Goal: Information Seeking & Learning: Learn about a topic

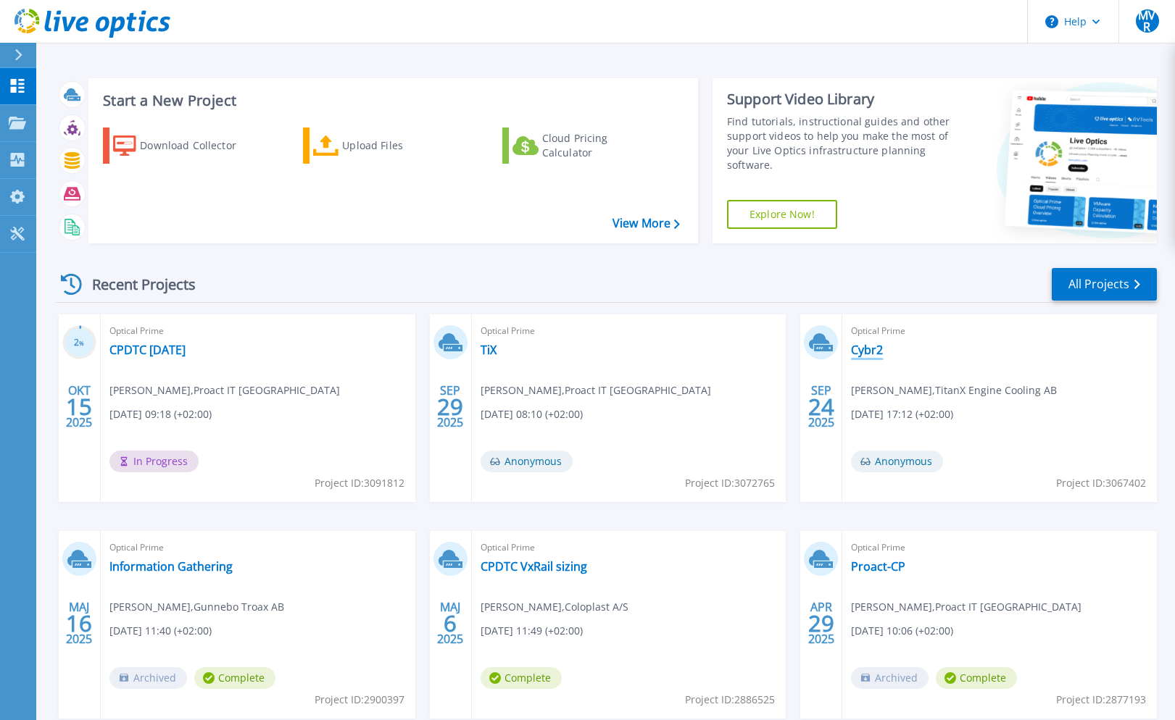
click at [863, 350] on link "Cybr2" at bounding box center [867, 350] width 32 height 14
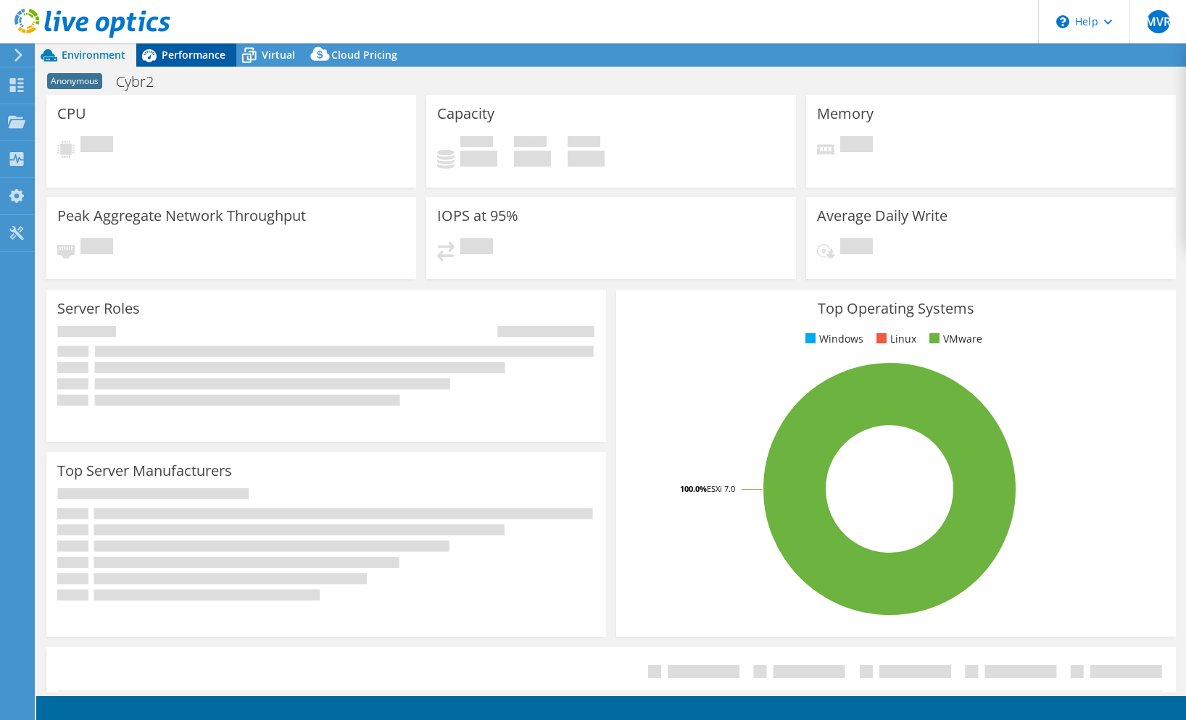
select select "USD"
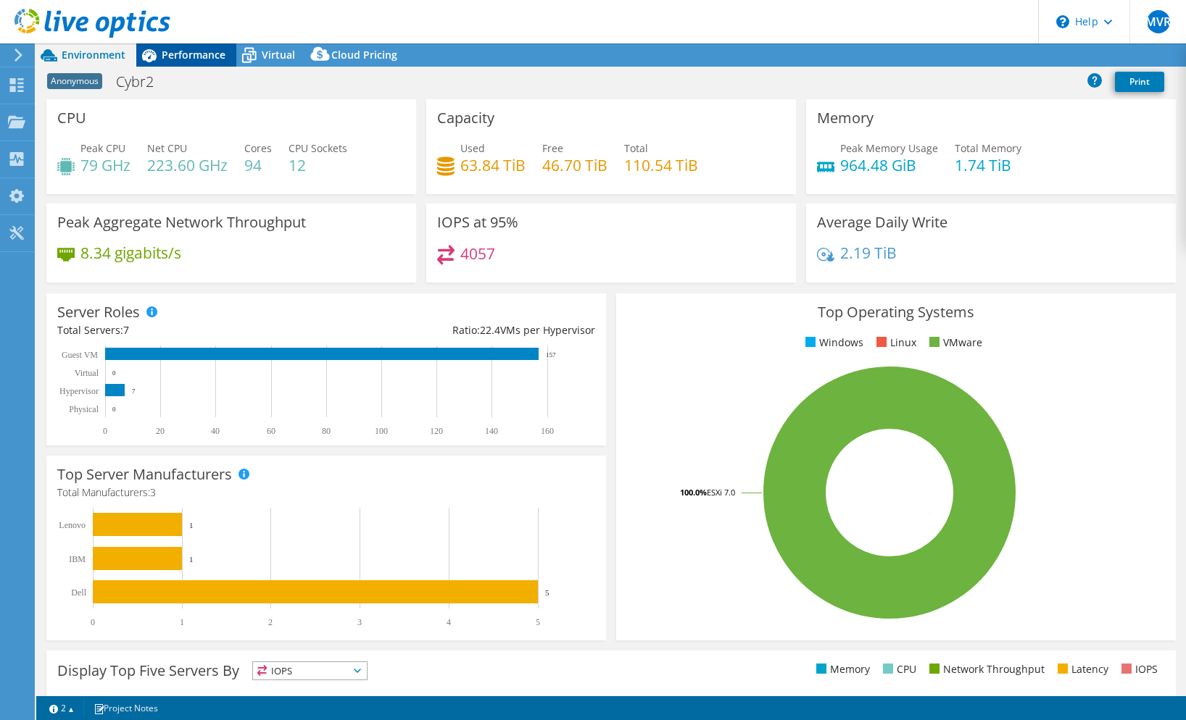
click at [175, 57] on span "Performance" at bounding box center [194, 55] width 64 height 14
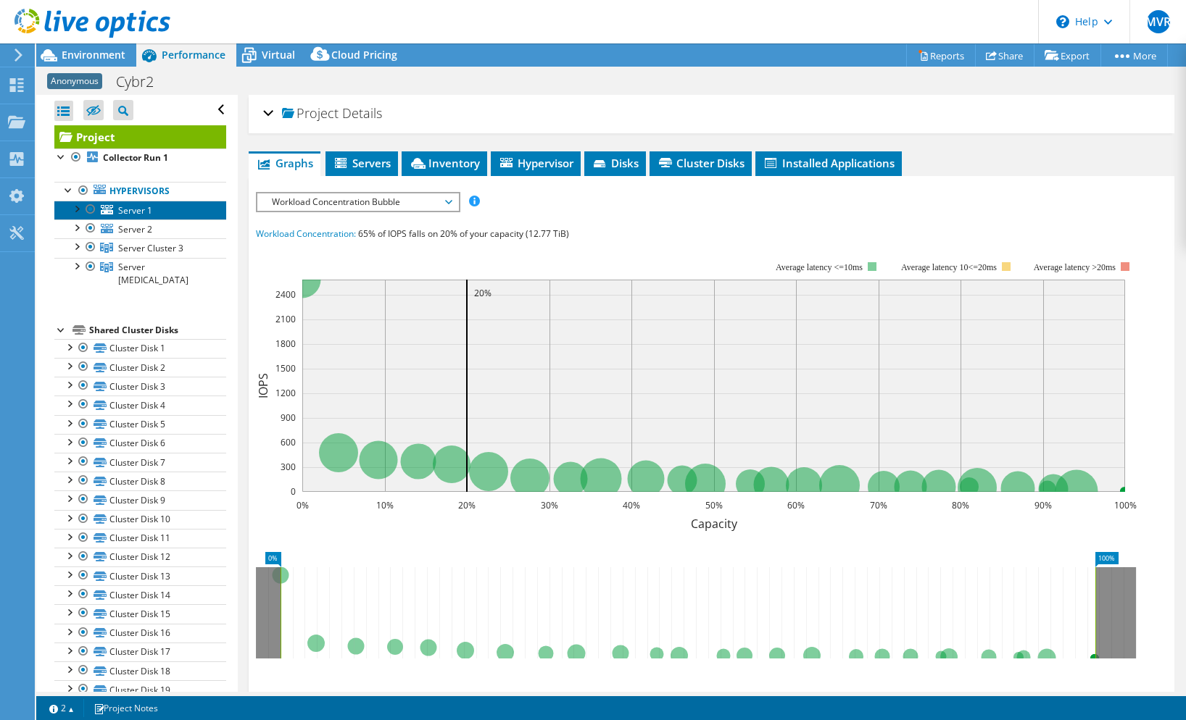
click at [126, 209] on span "Server 1" at bounding box center [135, 210] width 34 height 12
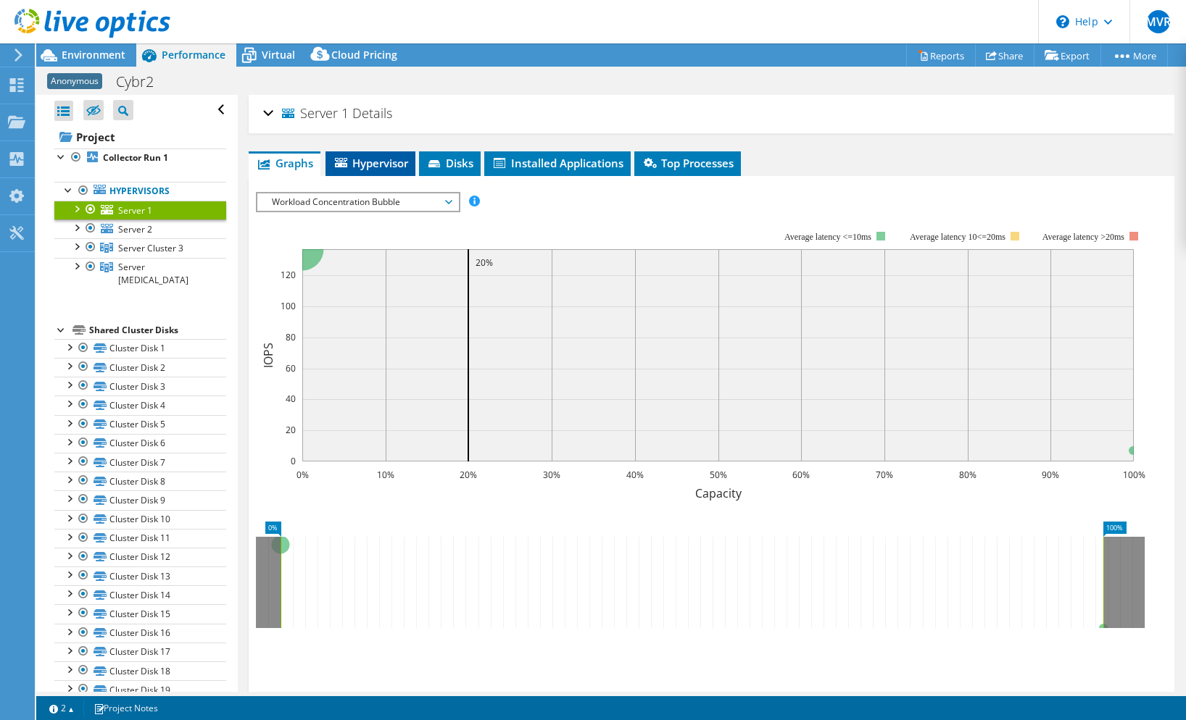
click at [362, 161] on span "Hypervisor" at bounding box center [370, 163] width 75 height 14
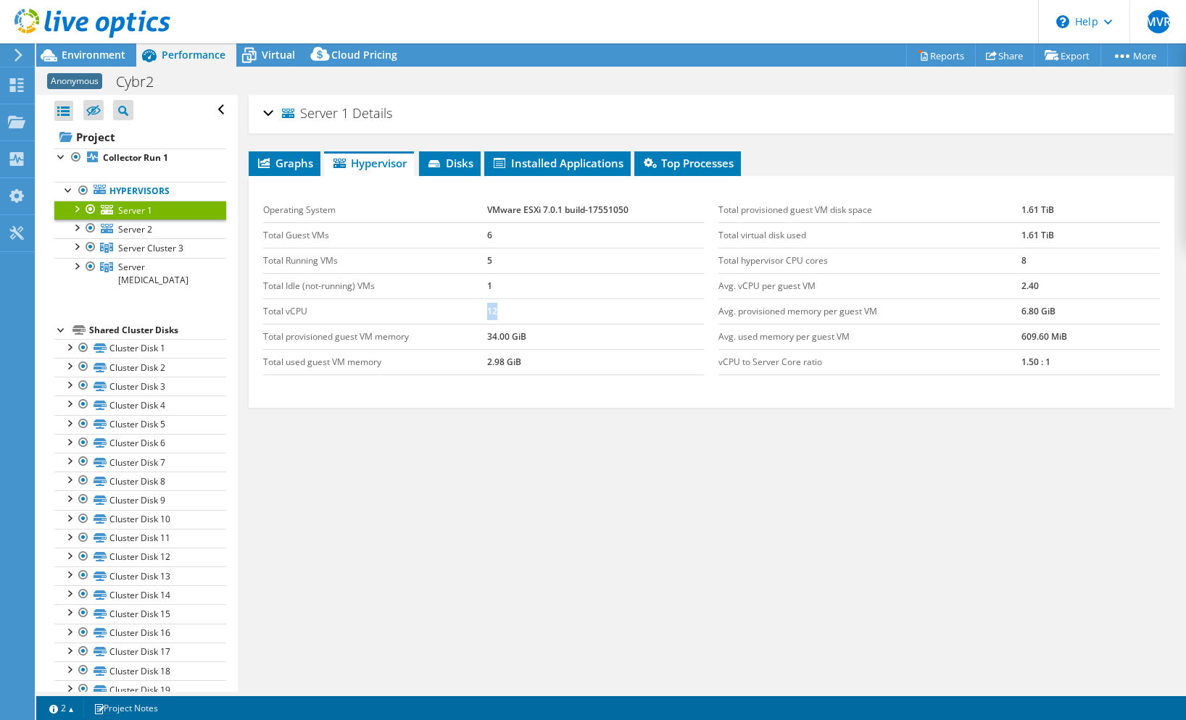
drag, startPoint x: 513, startPoint y: 311, endPoint x: 437, endPoint y: 305, distance: 76.3
click at [437, 305] on tr "Total vCPU 12" at bounding box center [483, 311] width 441 height 25
drag, startPoint x: 529, startPoint y: 362, endPoint x: 465, endPoint y: 357, distance: 64.0
click at [466, 357] on tr "Total used guest VM memory 2.98 GiB" at bounding box center [483, 361] width 441 height 25
click at [296, 164] on span "Graphs" at bounding box center [284, 163] width 57 height 14
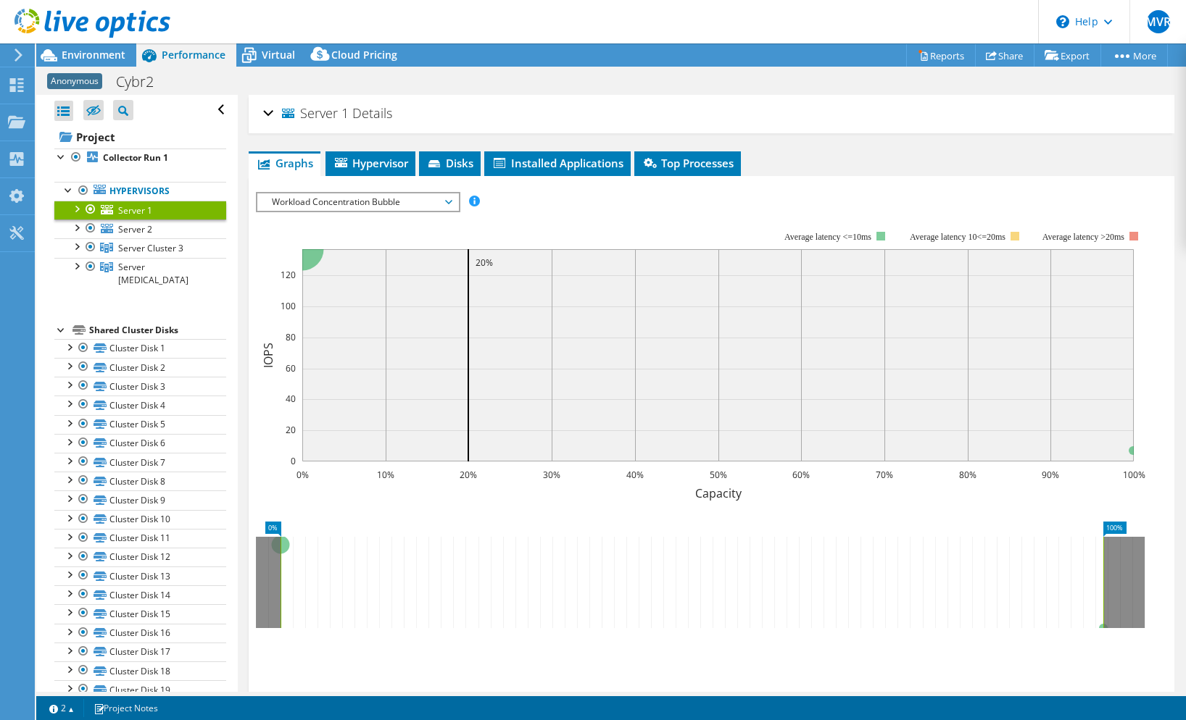
click at [362, 196] on span "Workload Concentration Bubble" at bounding box center [357, 201] width 186 height 17
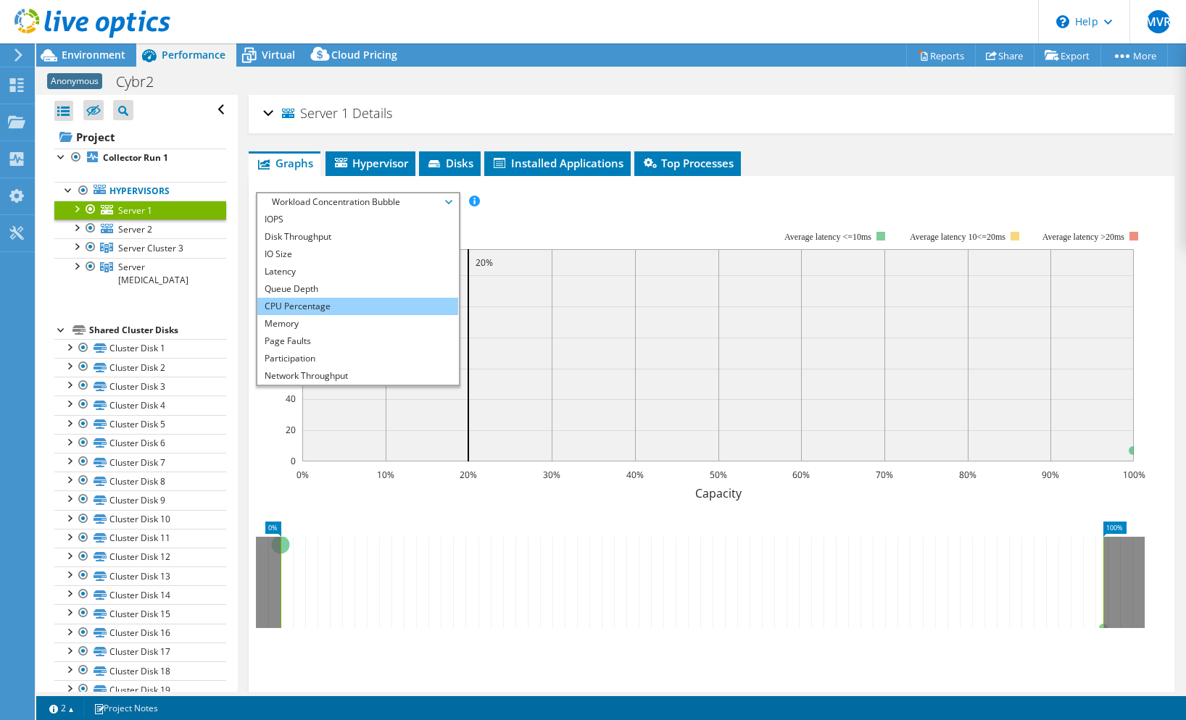
click at [332, 298] on li "CPU Percentage" at bounding box center [357, 306] width 201 height 17
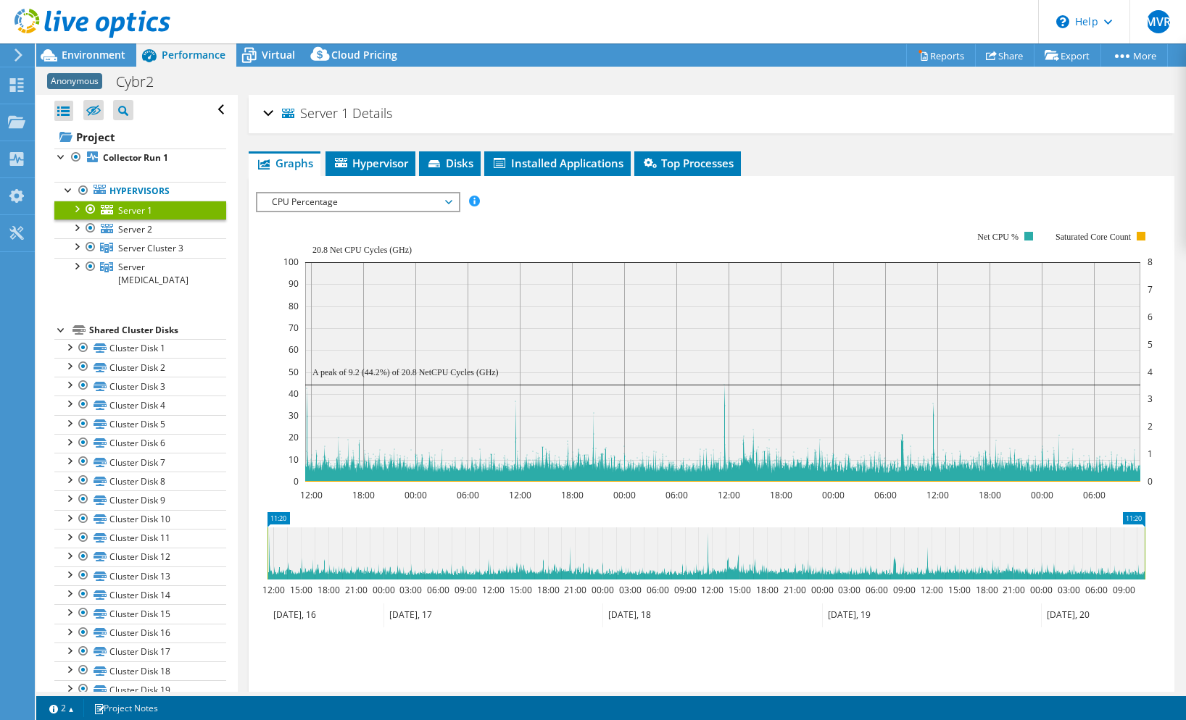
click at [673, 231] on rect at bounding box center [717, 357] width 869 height 290
click at [374, 162] on span "Hypervisor" at bounding box center [370, 163] width 75 height 14
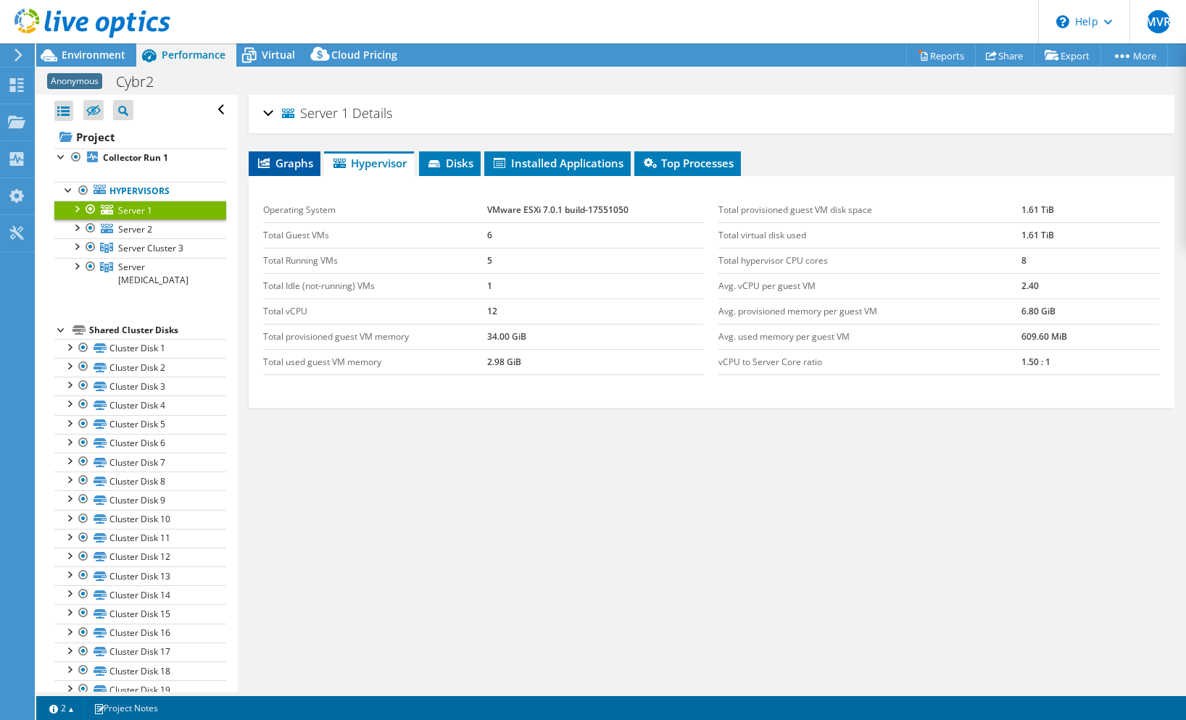
click at [283, 170] on li "Graphs" at bounding box center [285, 163] width 72 height 25
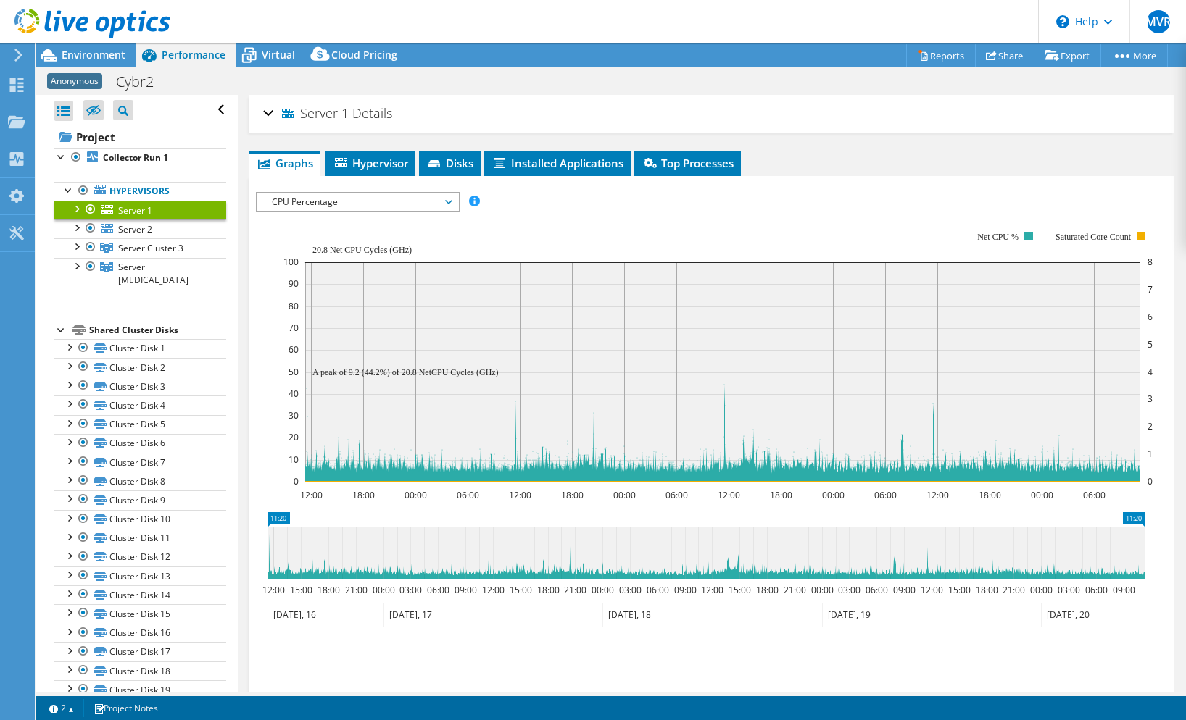
click at [441, 207] on span "CPU Percentage" at bounding box center [357, 201] width 186 height 17
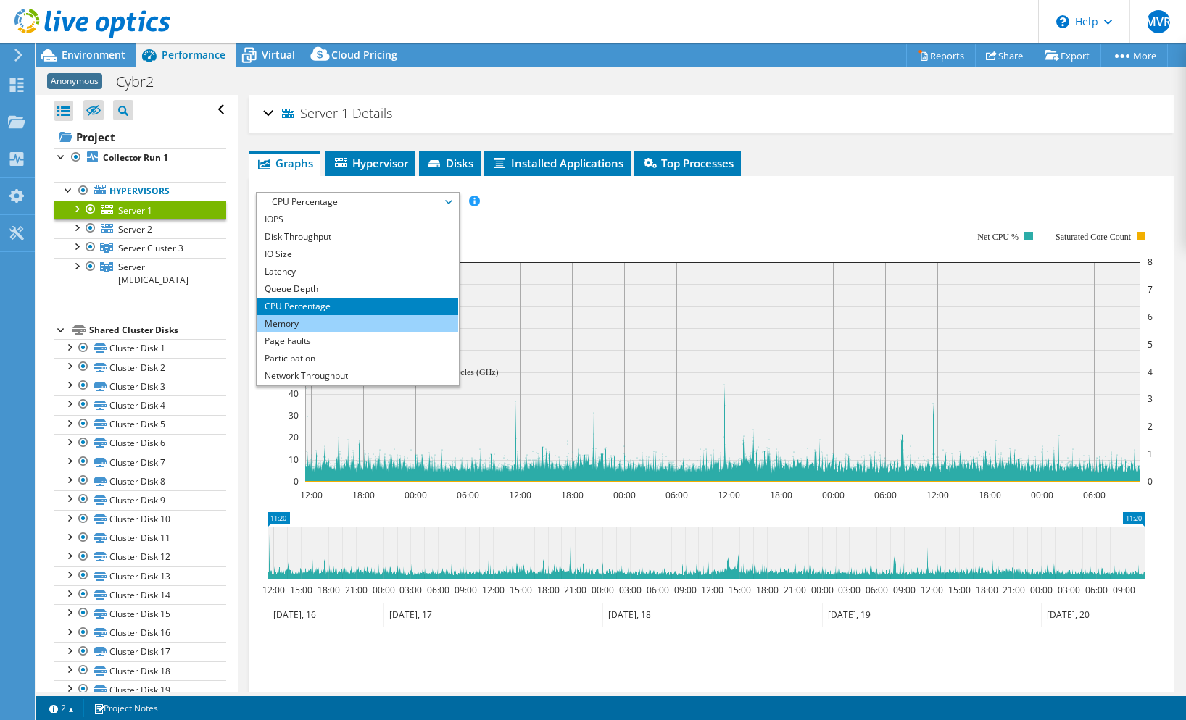
click at [380, 325] on li "Memory" at bounding box center [357, 323] width 201 height 17
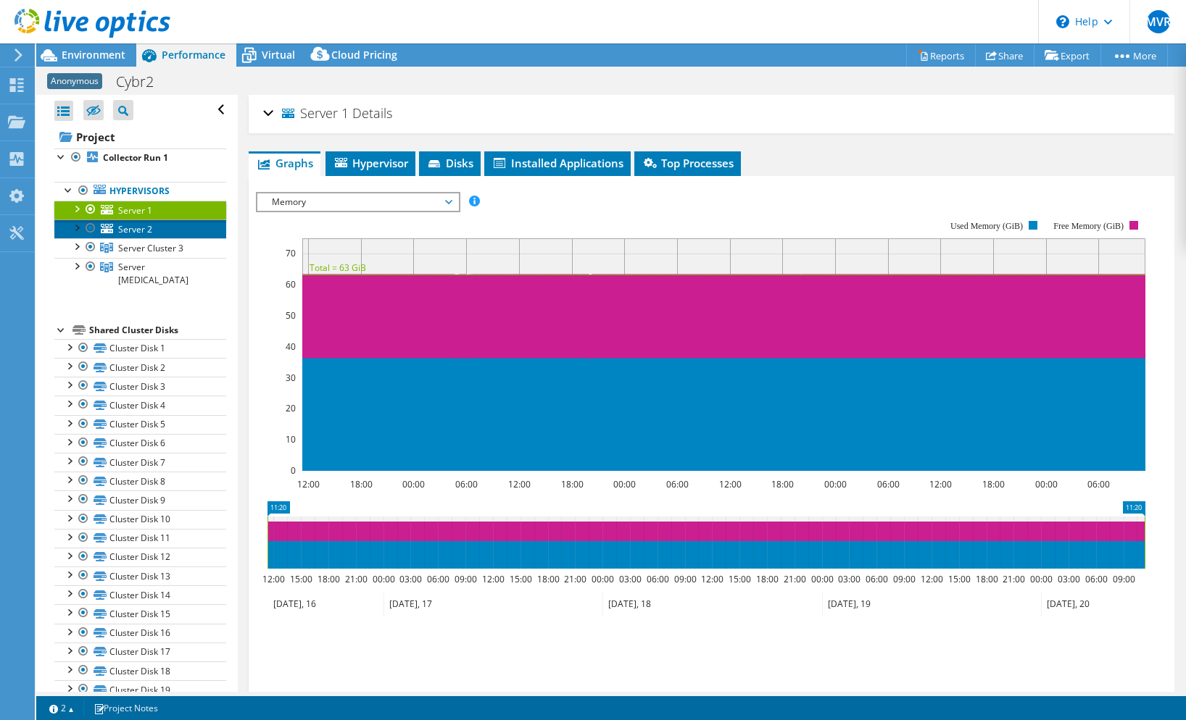
click at [149, 232] on span "Server 2" at bounding box center [135, 229] width 34 height 12
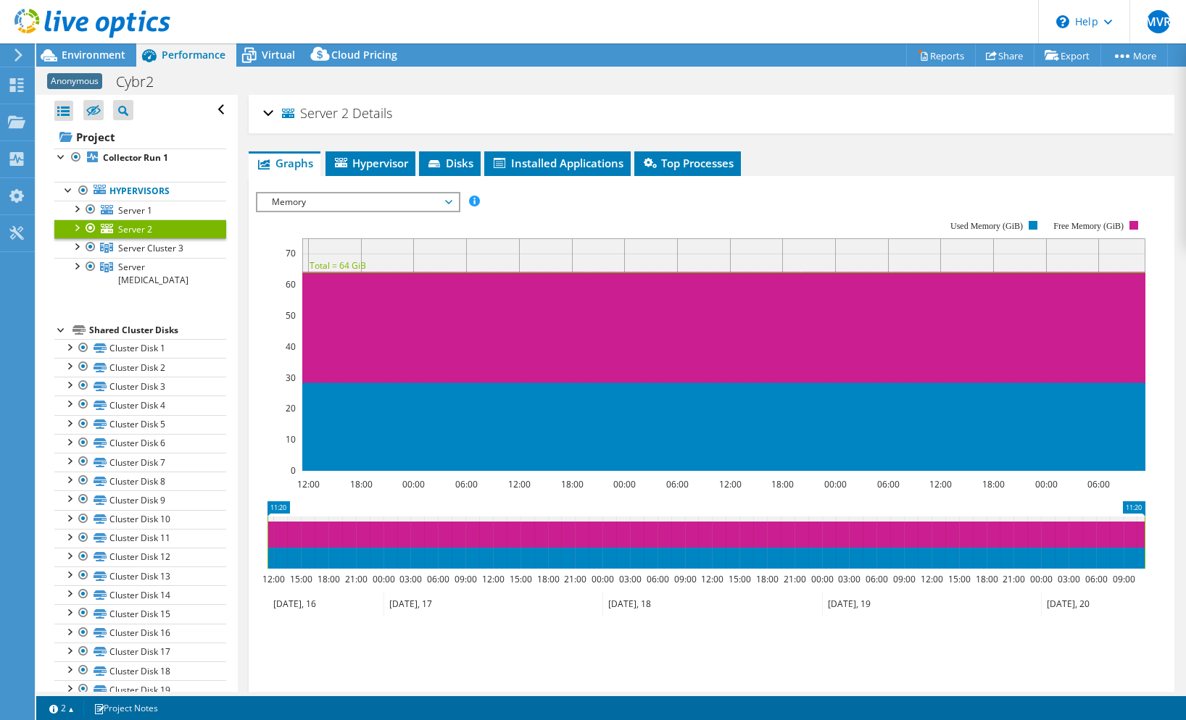
click at [782, 118] on div "Server 2 Details" at bounding box center [711, 114] width 896 height 31
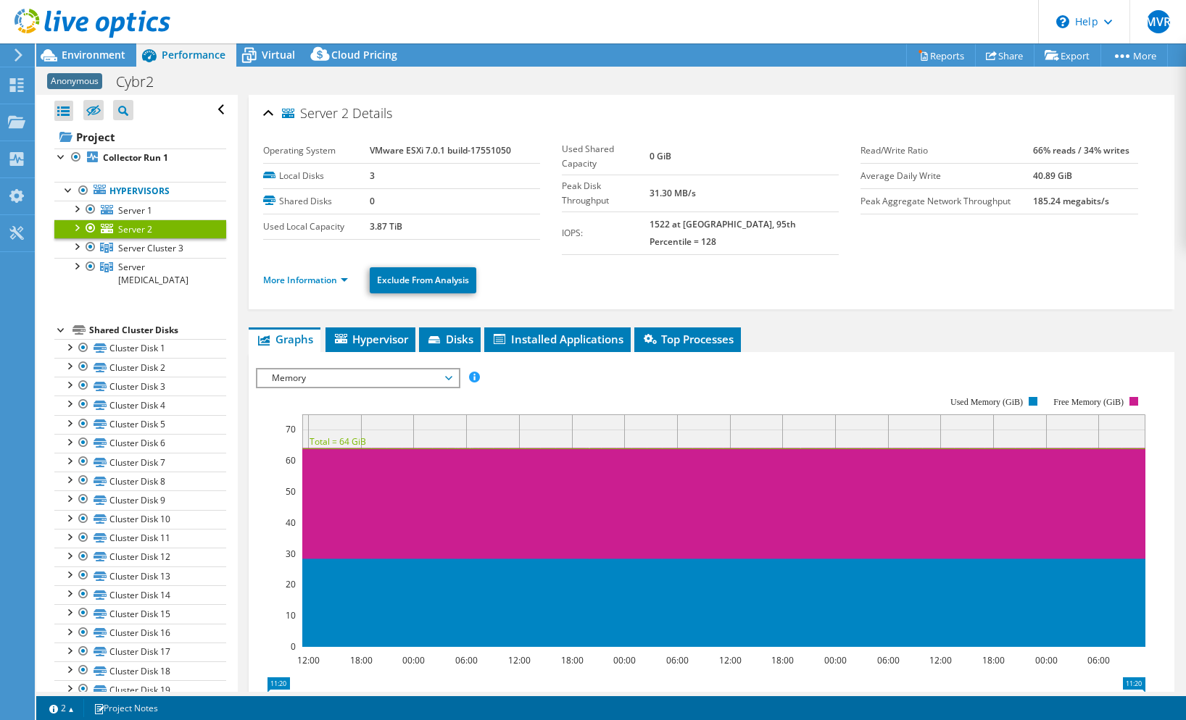
click at [783, 117] on div "Server 2 Details" at bounding box center [711, 114] width 896 height 31
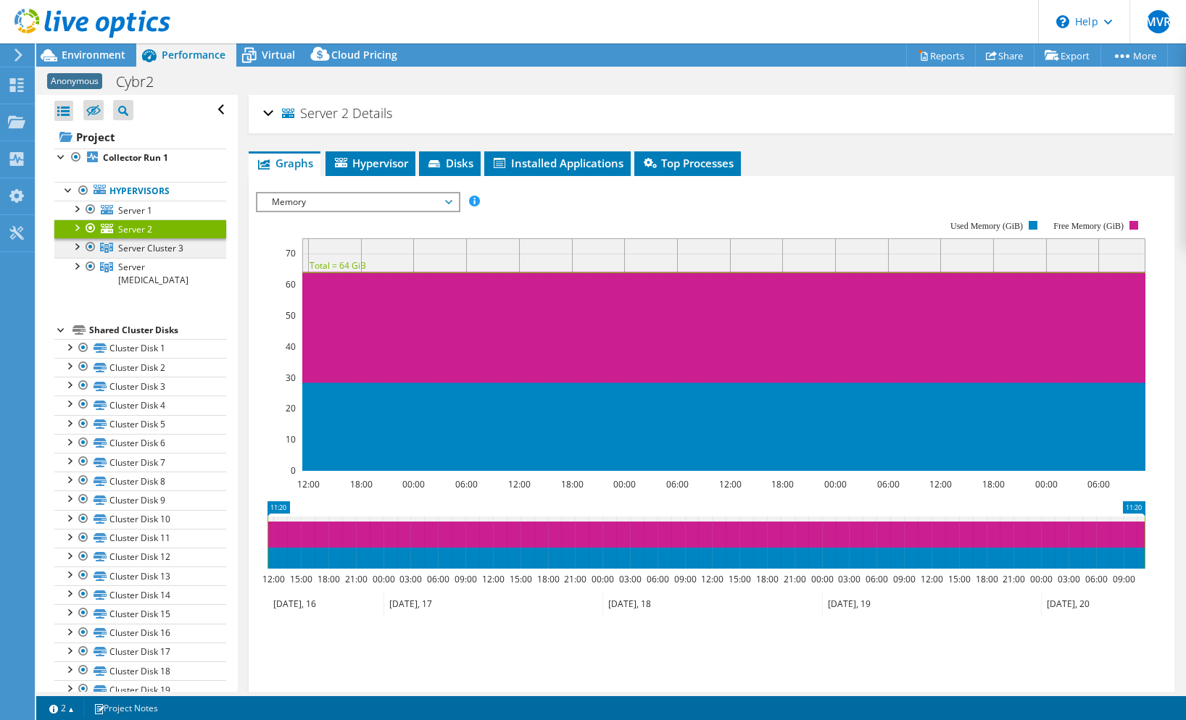
click at [124, 253] on span "Server Cluster 3" at bounding box center [150, 248] width 65 height 12
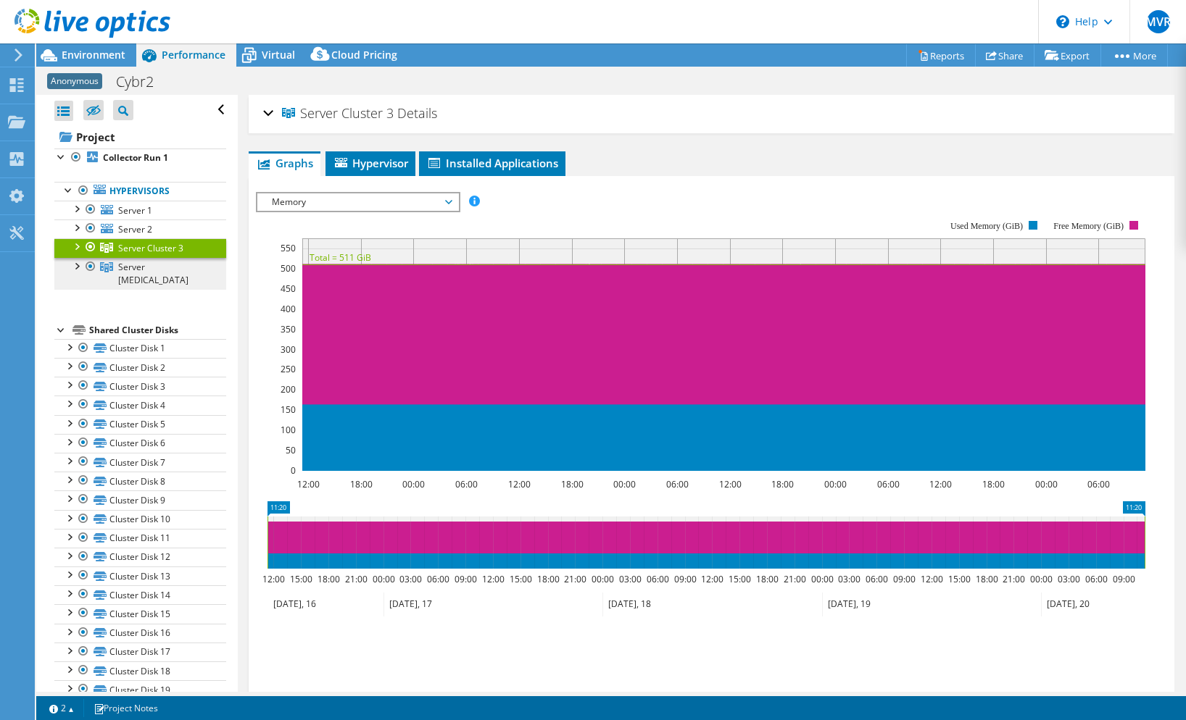
click at [122, 264] on span "Server Cluster 5" at bounding box center [153, 273] width 70 height 25
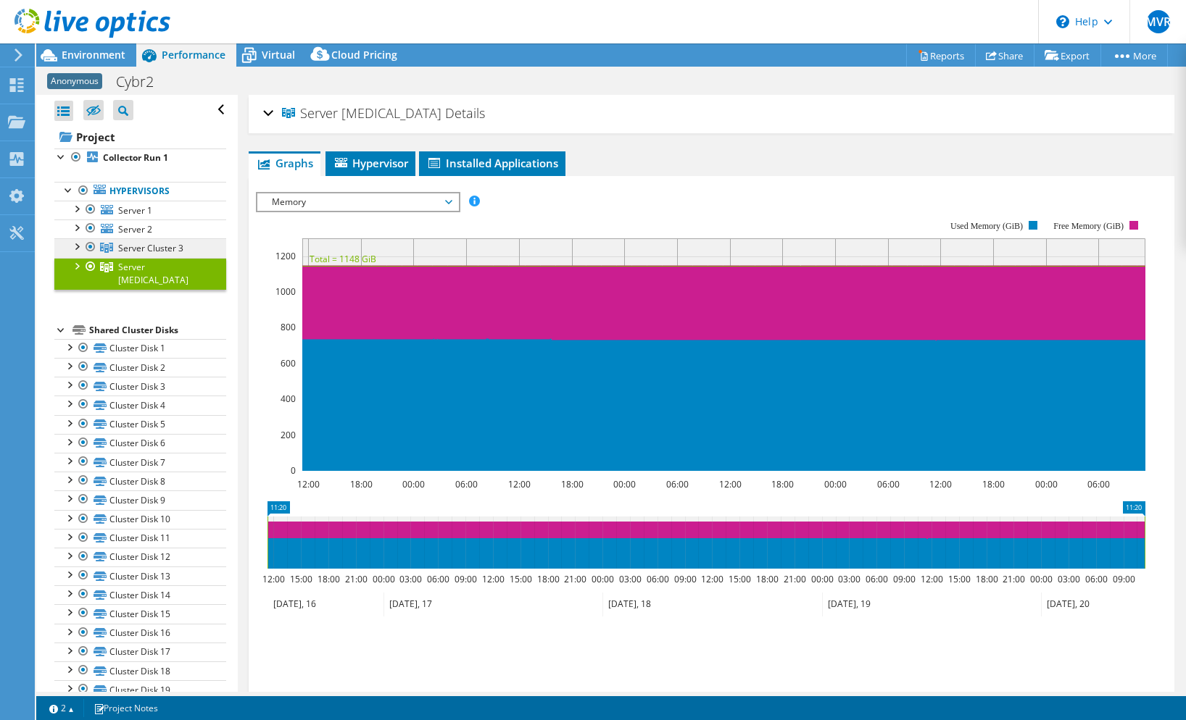
click at [127, 252] on span "Server Cluster 3" at bounding box center [150, 248] width 65 height 12
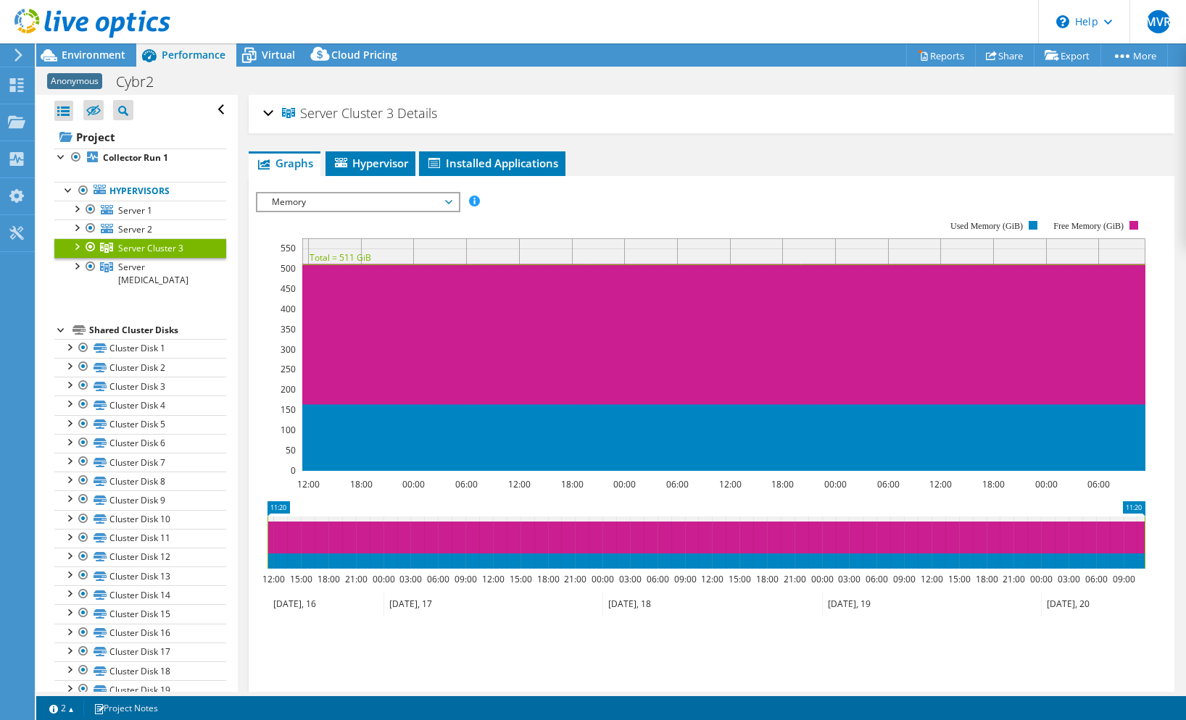
click at [628, 212] on rect at bounding box center [700, 346] width 889 height 290
click at [375, 162] on span "Hypervisor" at bounding box center [370, 163] width 75 height 14
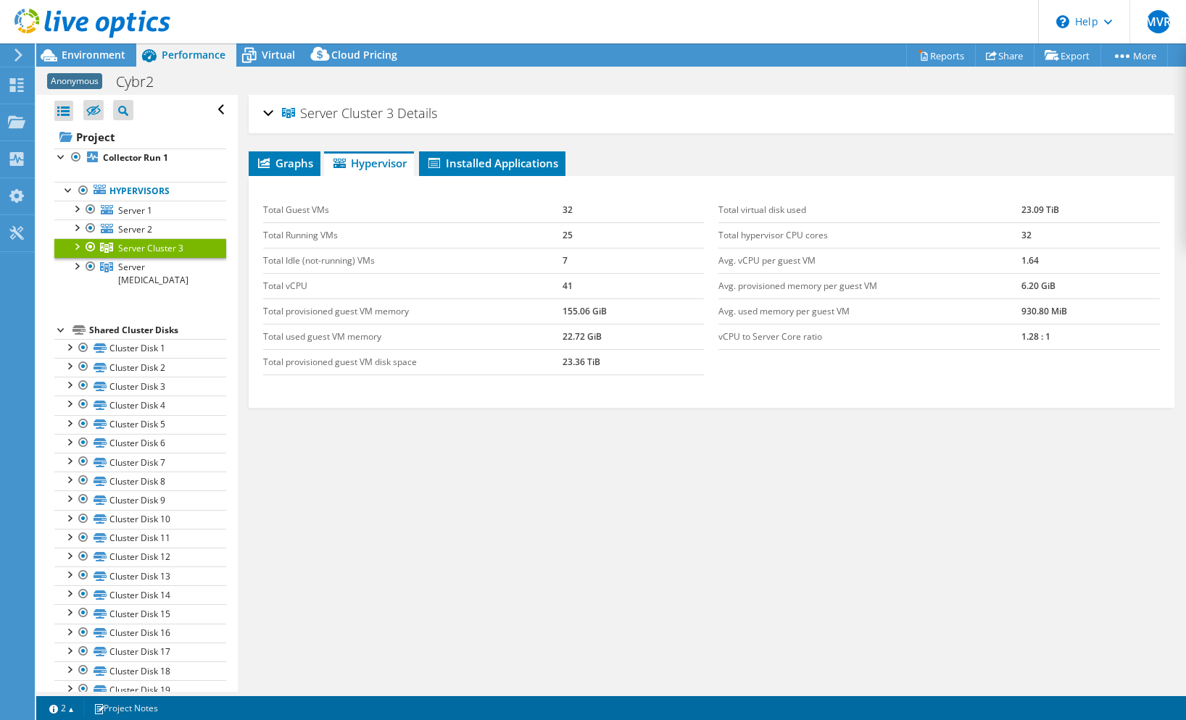
click at [75, 246] on div at bounding box center [76, 245] width 14 height 14
click at [663, 479] on div "Graphs Servers Inventory Hypervisor Disks Cluster Disks Installed Applications …" at bounding box center [711, 332] width 925 height 362
click at [296, 159] on span "Graphs" at bounding box center [284, 163] width 57 height 14
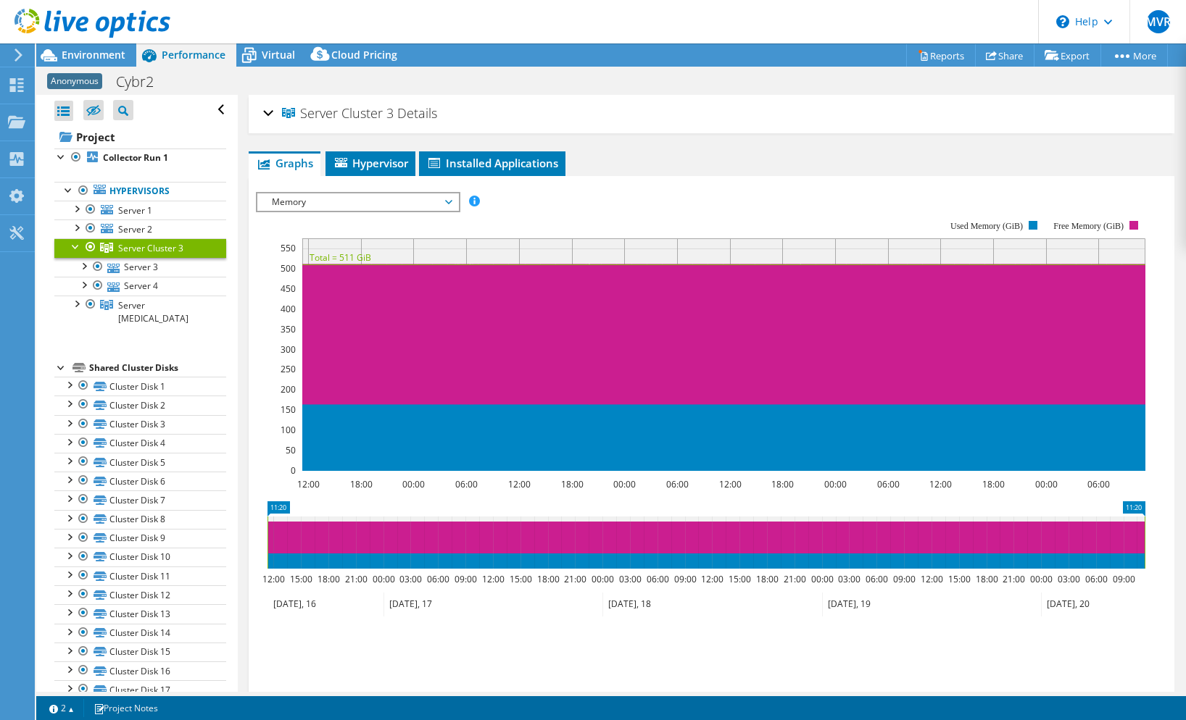
click at [759, 154] on ul "Graphs Servers Inventory Hypervisor Disks Cluster Disks Installed Applications" at bounding box center [711, 163] width 925 height 25
click at [315, 203] on span "Memory" at bounding box center [357, 201] width 186 height 17
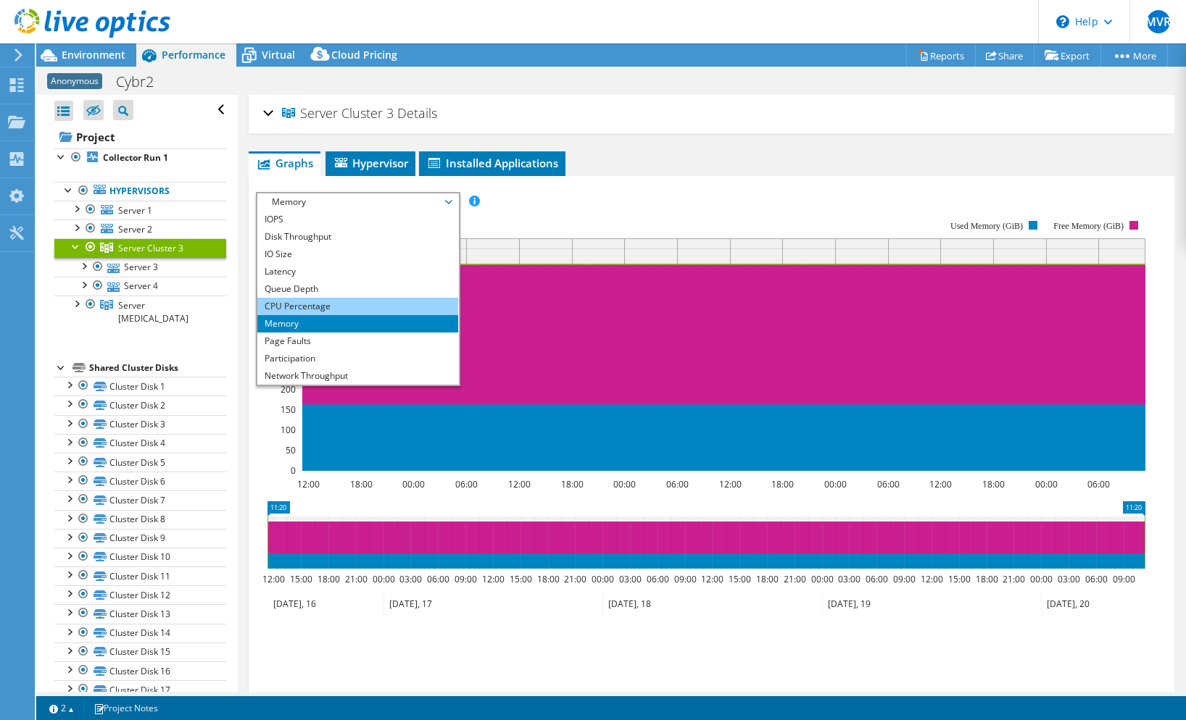
click at [312, 306] on li "CPU Percentage" at bounding box center [357, 306] width 201 height 17
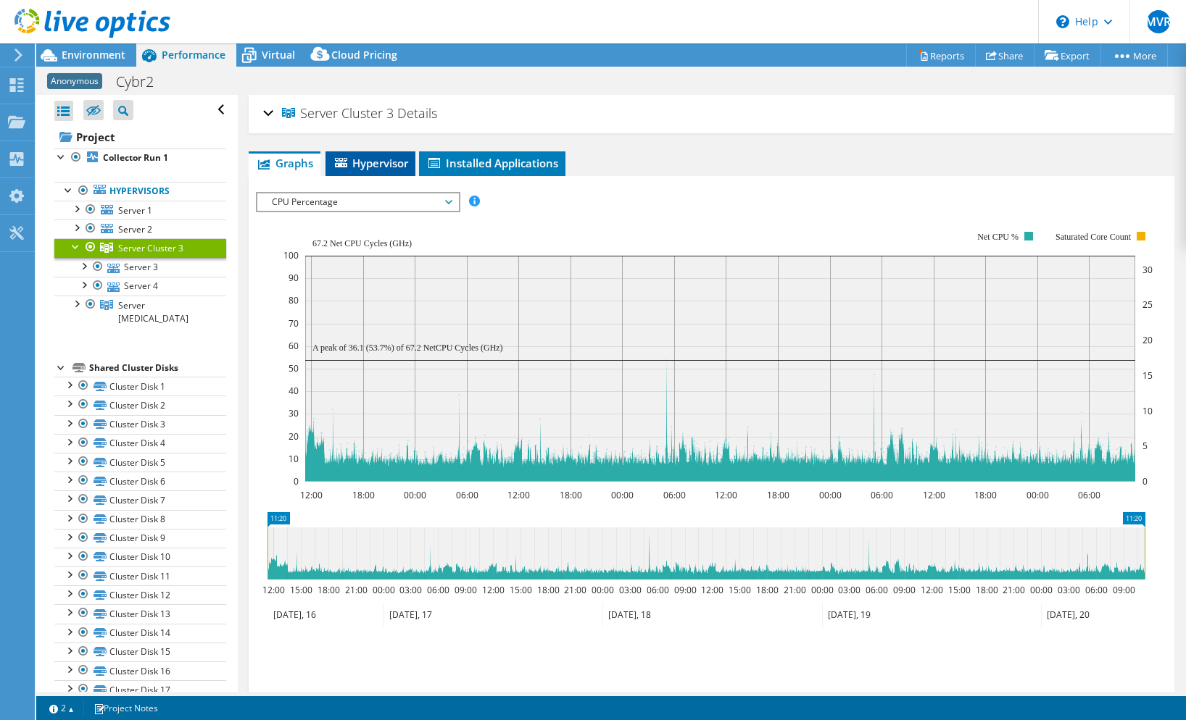
click at [370, 169] on span "Hypervisor" at bounding box center [370, 163] width 75 height 14
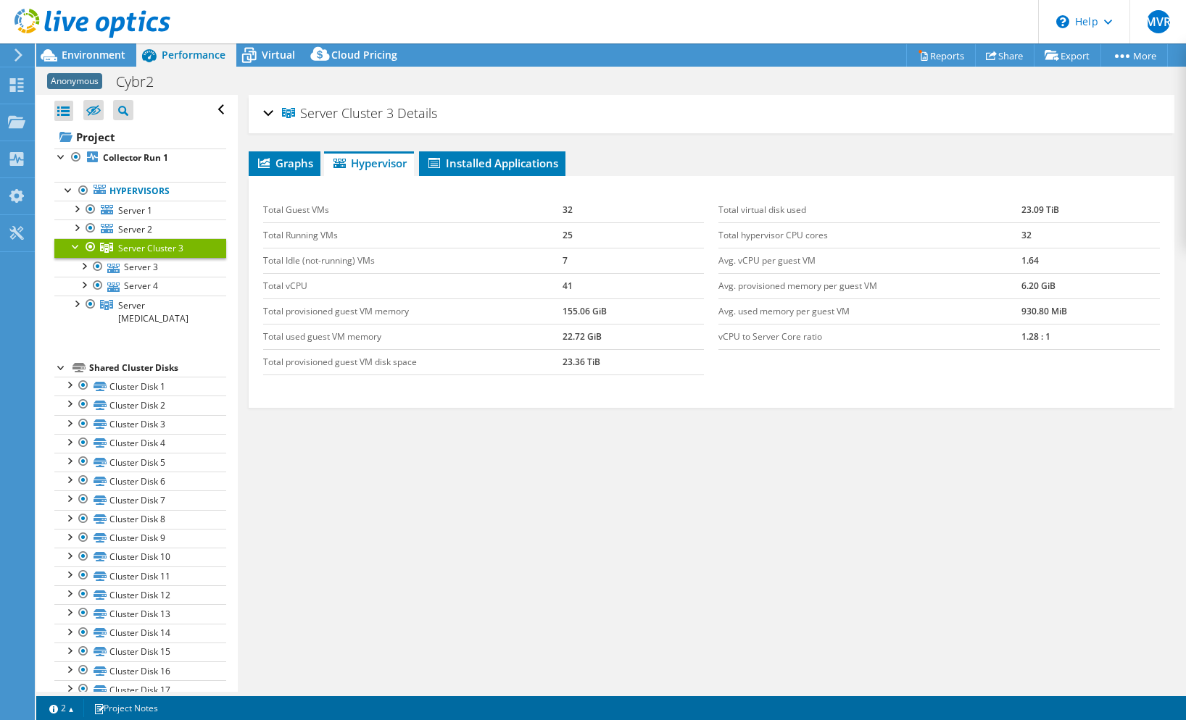
drag, startPoint x: 935, startPoint y: 445, endPoint x: 927, endPoint y: 441, distance: 8.8
click at [935, 445] on div "Graphs Servers Inventory Hypervisor Disks Cluster Disks Installed Applications …" at bounding box center [711, 332] width 925 height 362
click at [297, 168] on span "Graphs" at bounding box center [284, 163] width 57 height 14
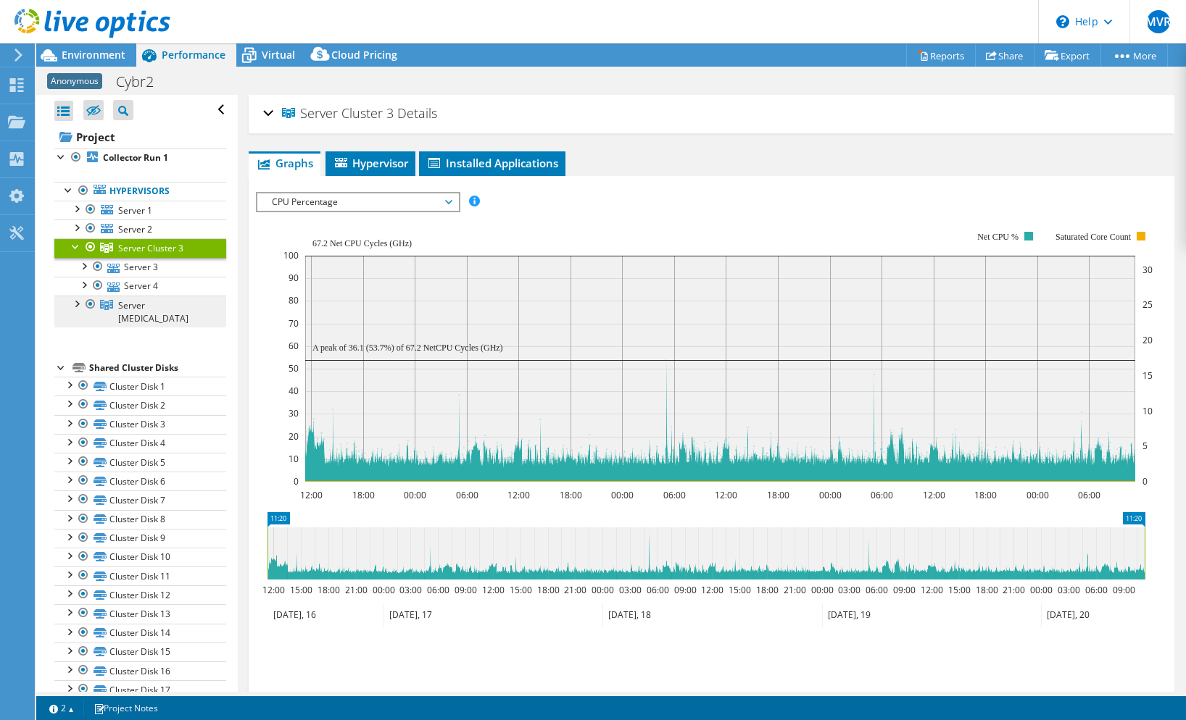
click at [145, 299] on span "Server Cluster 5" at bounding box center [153, 311] width 70 height 25
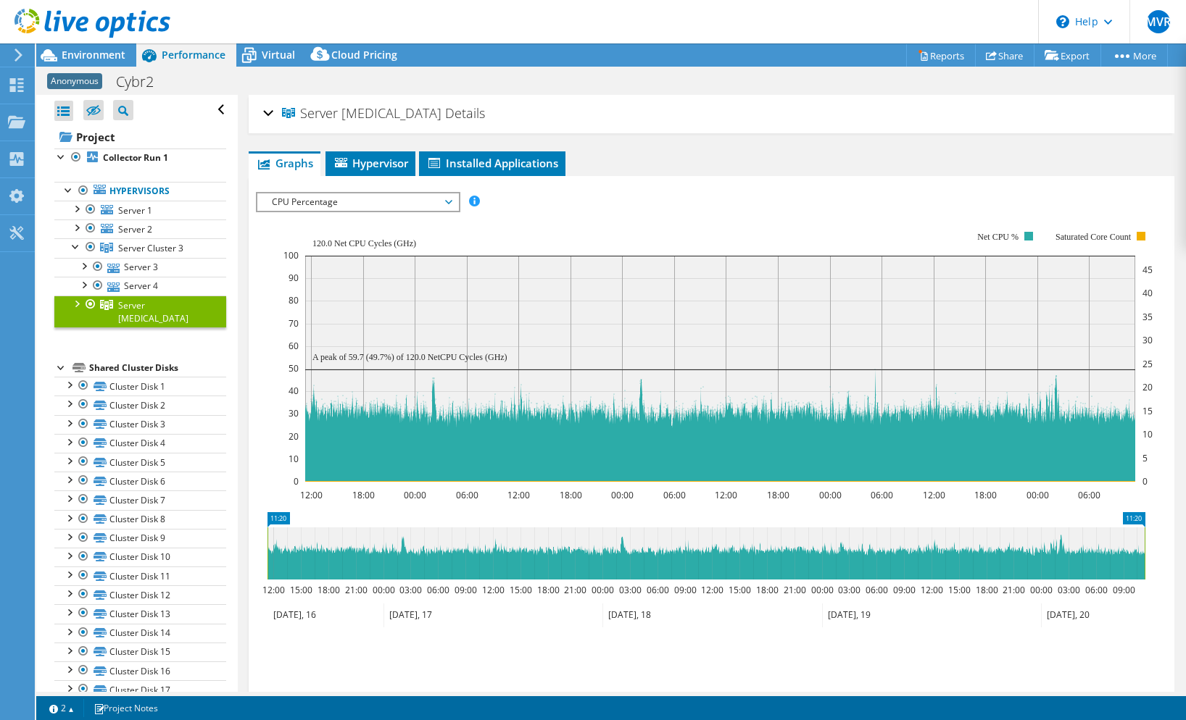
click at [295, 165] on span "Graphs" at bounding box center [284, 163] width 57 height 14
click at [357, 167] on span "Hypervisor" at bounding box center [370, 163] width 75 height 14
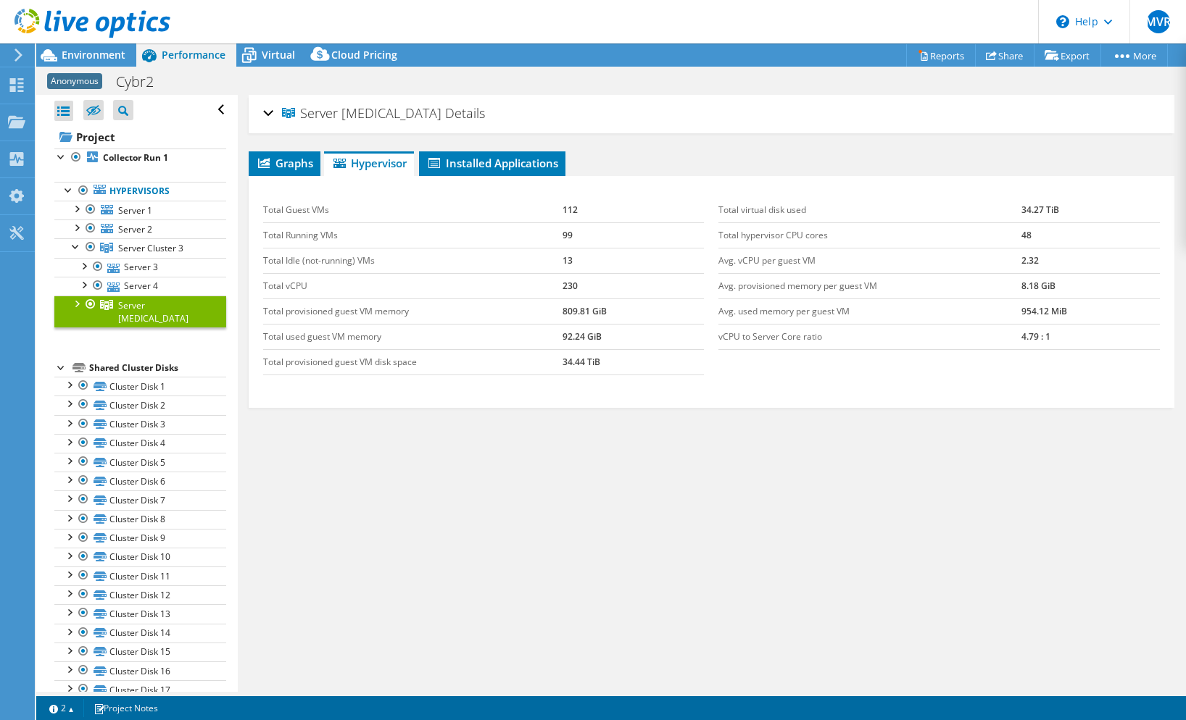
click at [77, 300] on div at bounding box center [76, 303] width 14 height 14
click at [291, 165] on span "Graphs" at bounding box center [284, 163] width 57 height 14
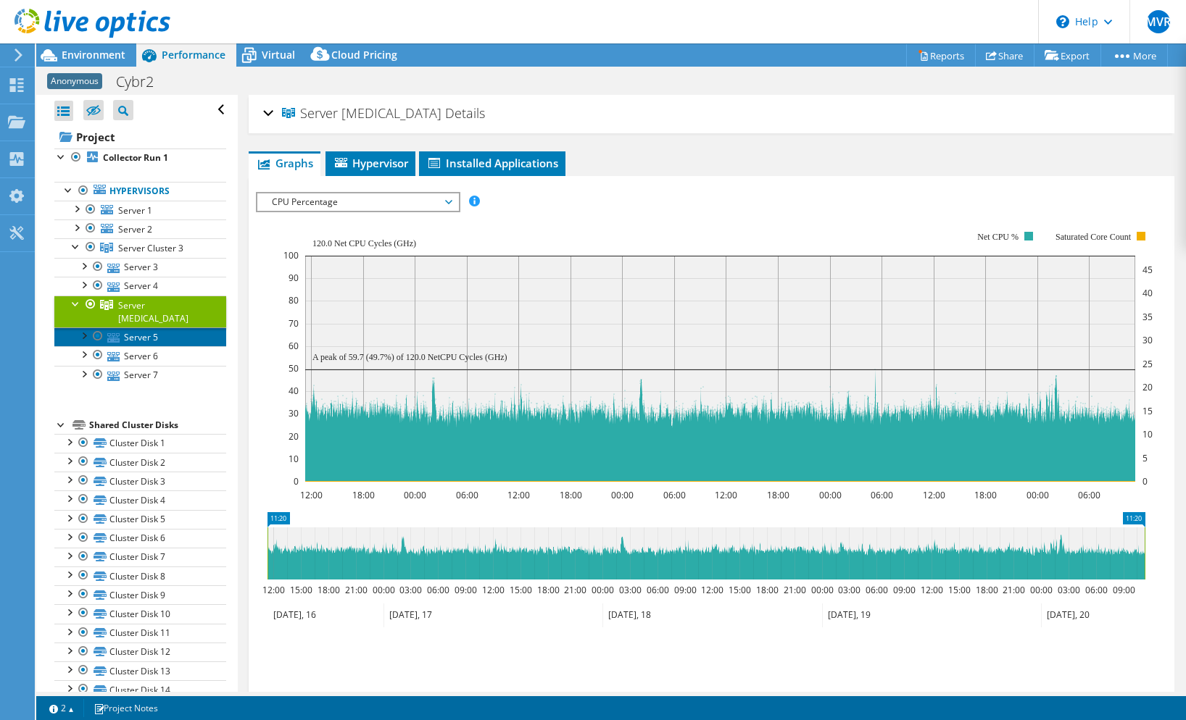
click at [138, 328] on link "Server 5" at bounding box center [140, 337] width 172 height 19
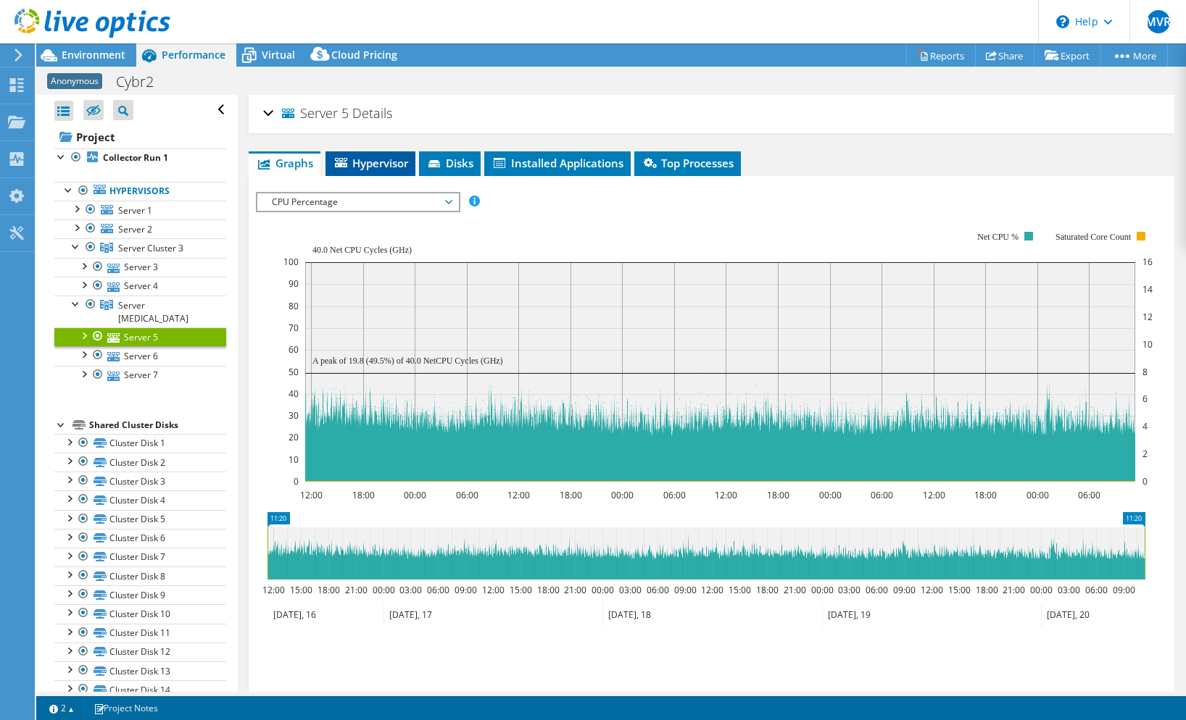
click at [354, 159] on span "Hypervisor" at bounding box center [370, 163] width 75 height 14
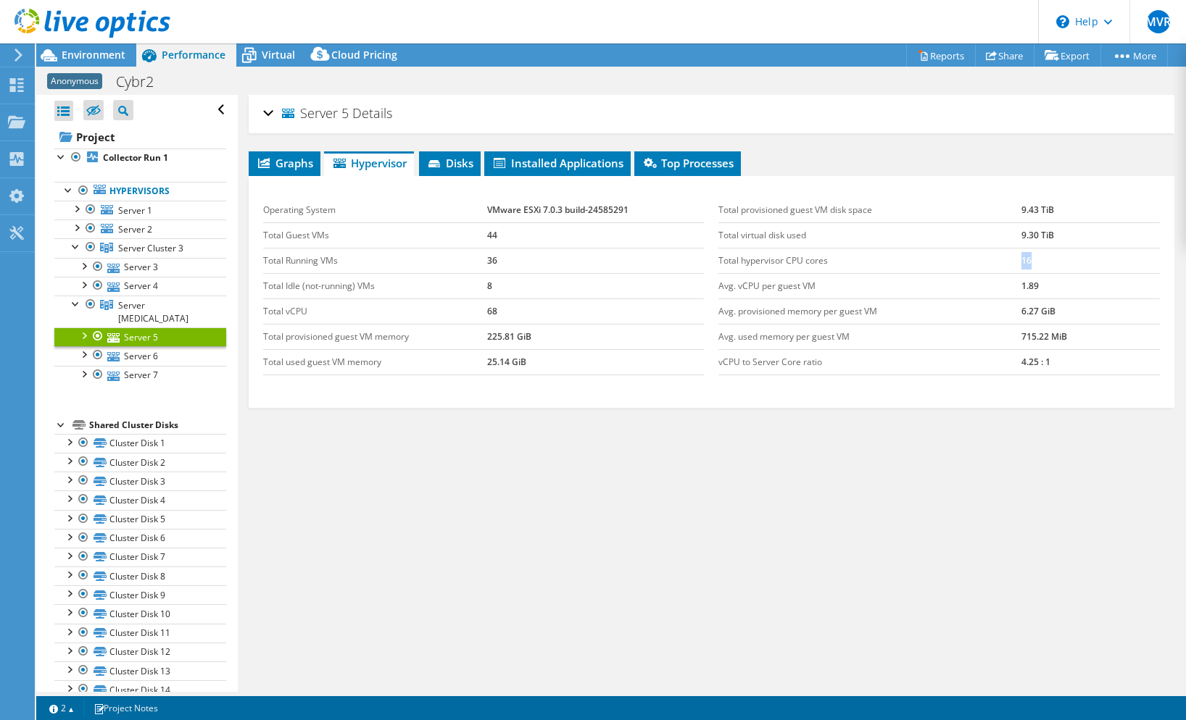
drag, startPoint x: 988, startPoint y: 262, endPoint x: 1030, endPoint y: 257, distance: 42.3
click at [1030, 257] on tr "Total hypervisor CPU cores 16" at bounding box center [938, 260] width 441 height 25
click at [1033, 258] on td "16" at bounding box center [1090, 260] width 138 height 25
click at [287, 159] on span "Graphs" at bounding box center [284, 163] width 57 height 14
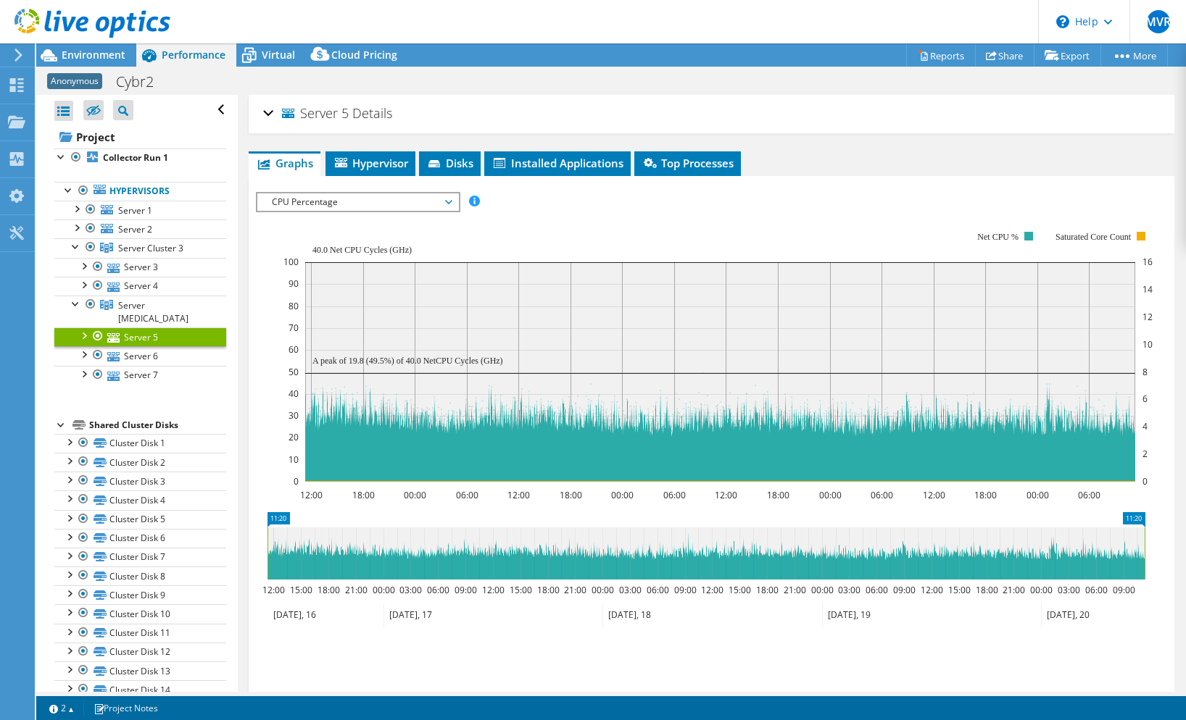
click at [380, 206] on span "CPU Percentage" at bounding box center [357, 201] width 186 height 17
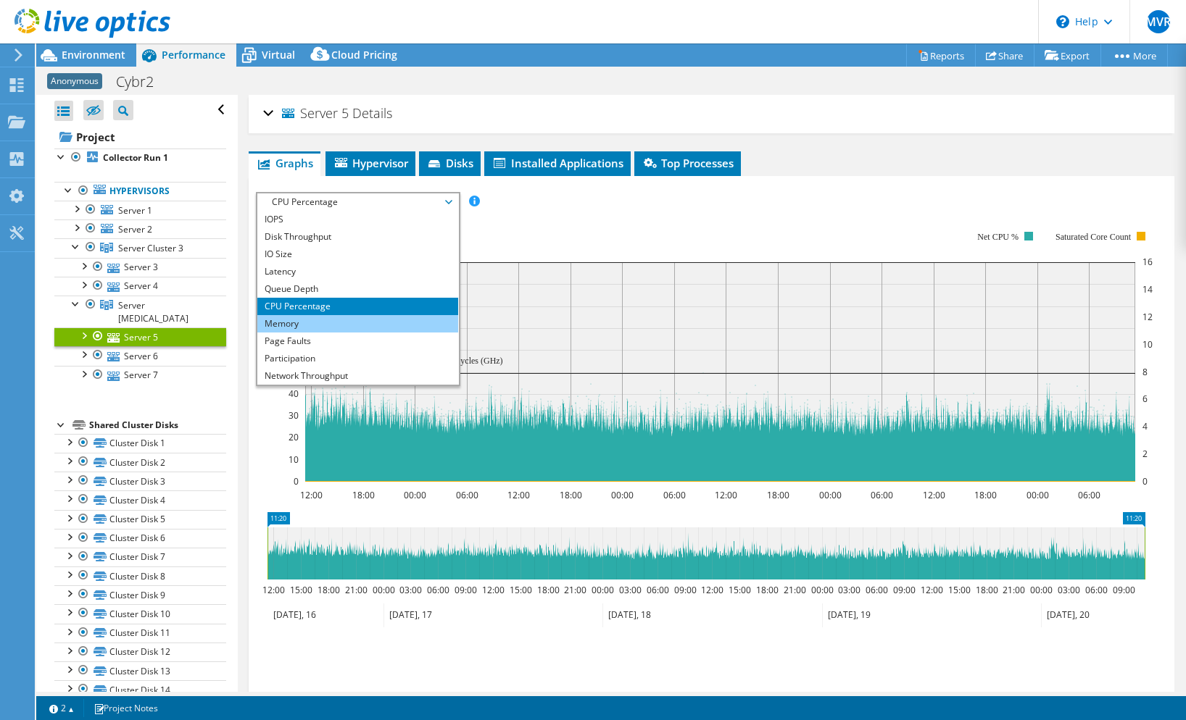
click at [350, 328] on li "Memory" at bounding box center [357, 323] width 201 height 17
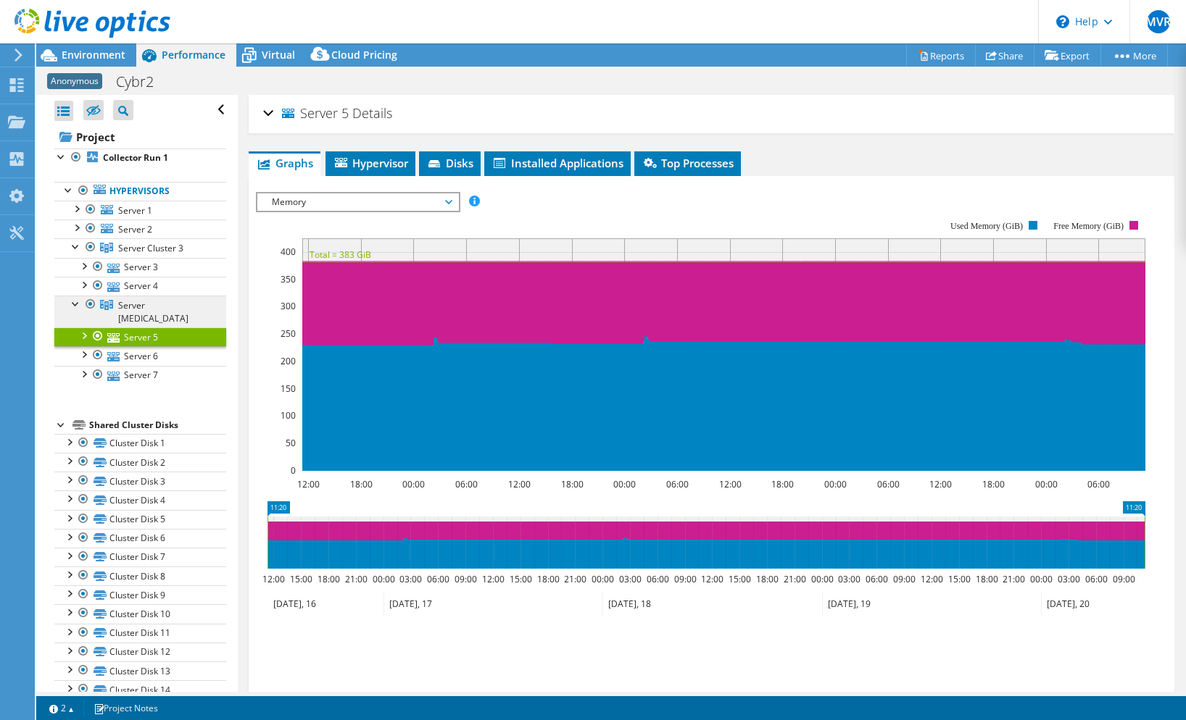
click at [175, 307] on span "Server Cluster 5" at bounding box center [153, 311] width 70 height 25
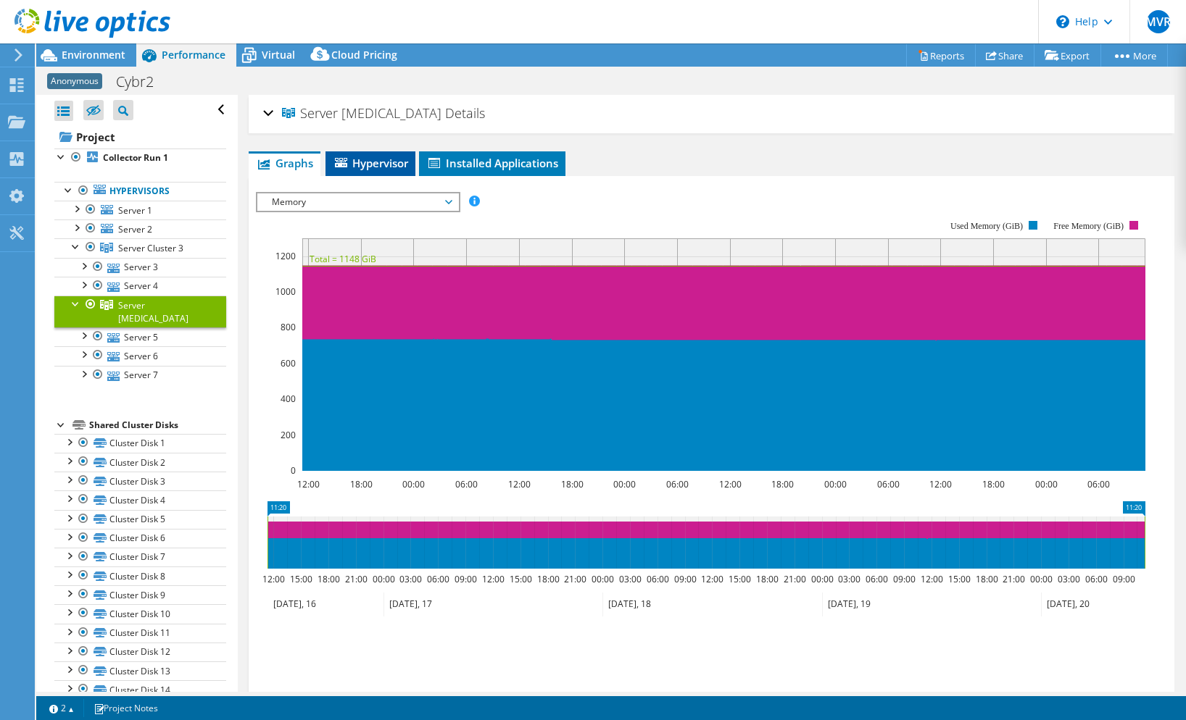
click at [380, 165] on span "Hypervisor" at bounding box center [370, 163] width 75 height 14
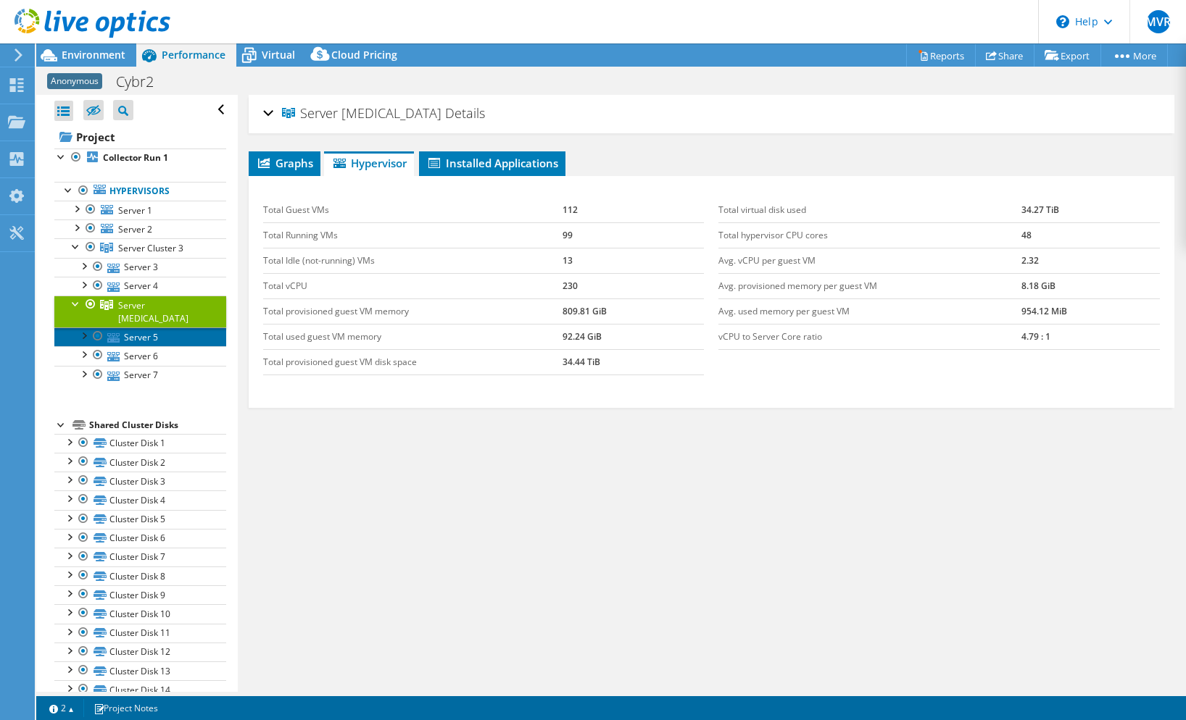
click at [151, 329] on link "Server 5" at bounding box center [140, 337] width 172 height 19
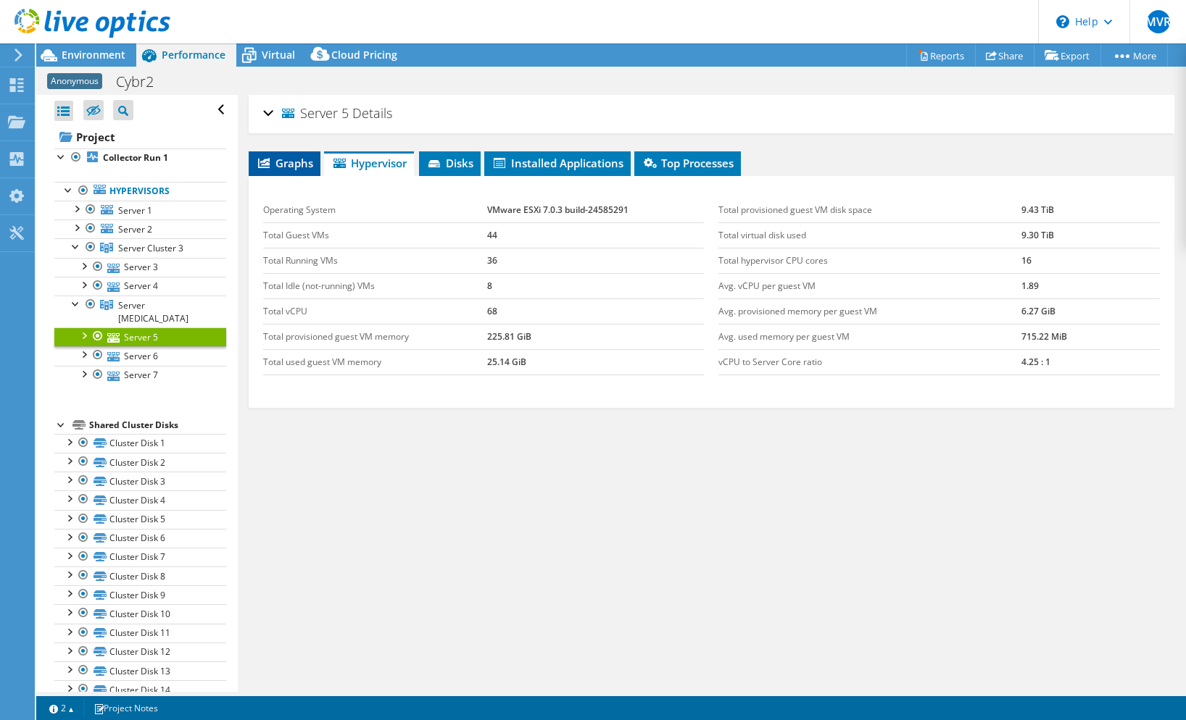
click at [286, 151] on li "Graphs" at bounding box center [285, 163] width 72 height 25
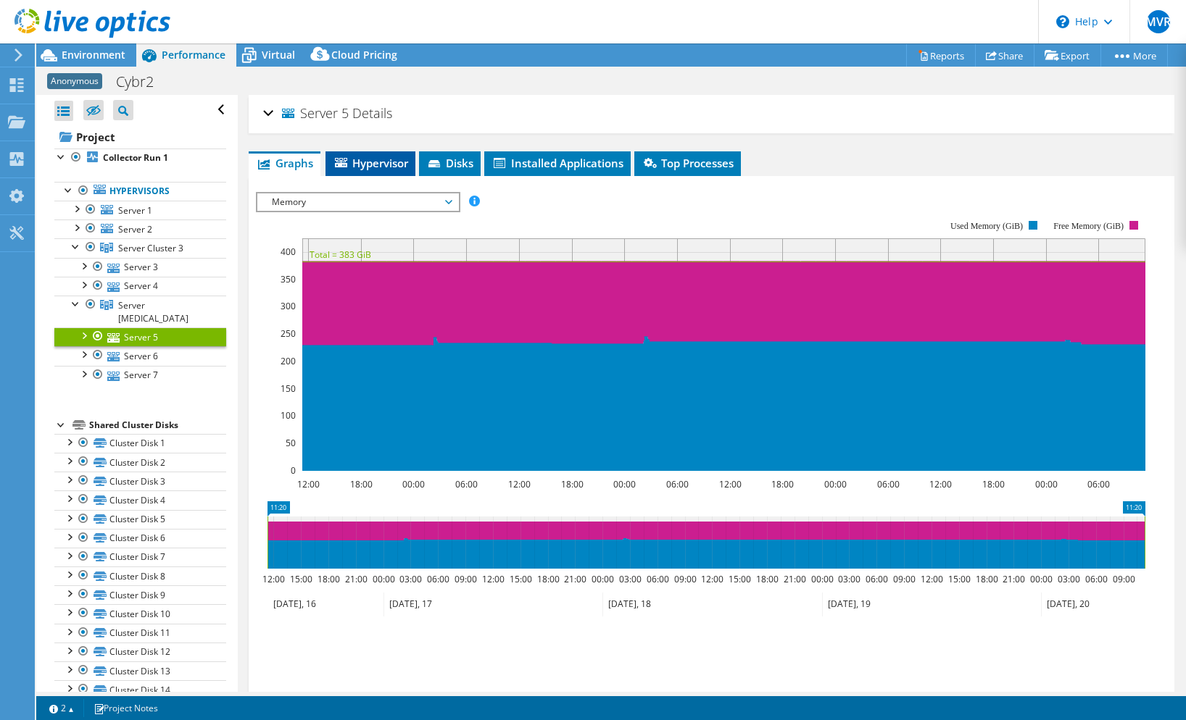
click at [370, 155] on li "Hypervisor" at bounding box center [370, 163] width 90 height 25
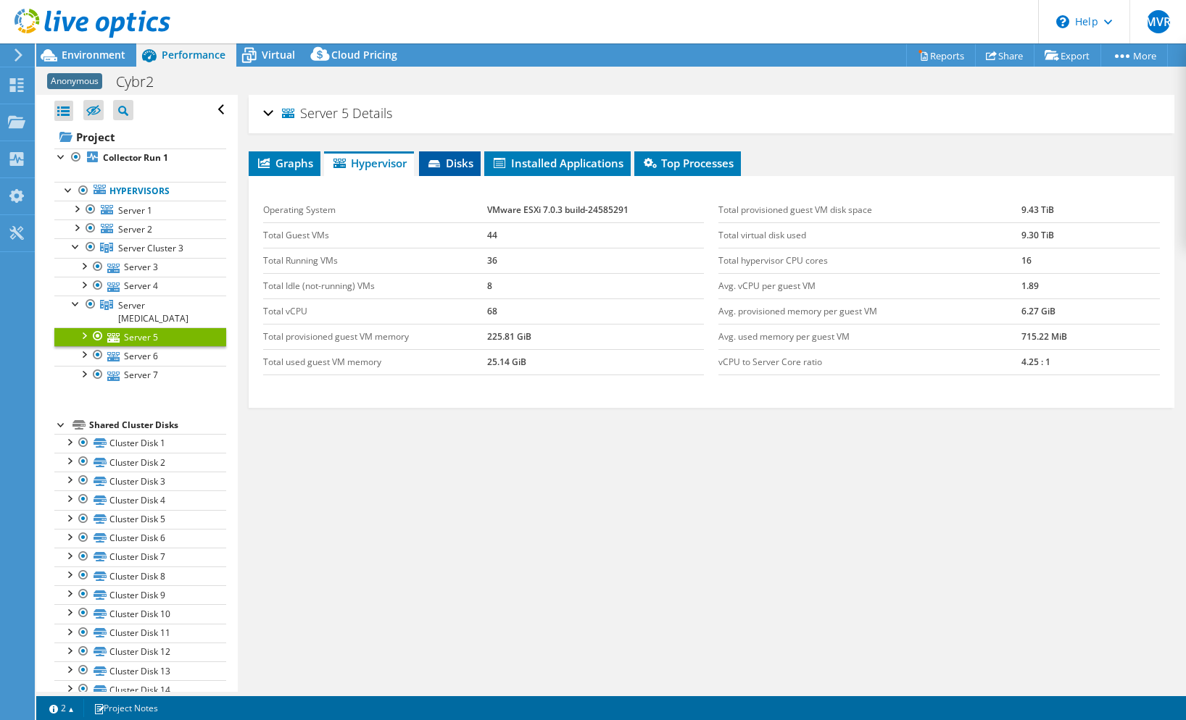
click at [467, 157] on span "Disks" at bounding box center [449, 163] width 47 height 14
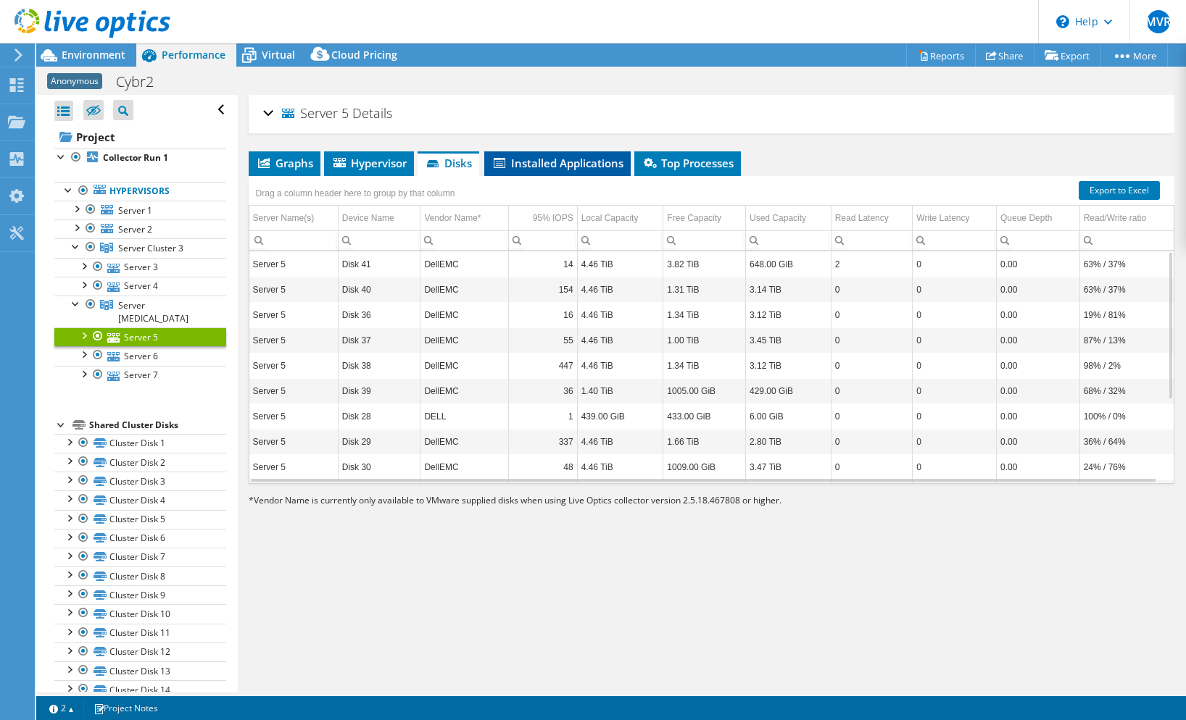
click at [544, 166] on span "Installed Applications" at bounding box center [557, 163] width 132 height 14
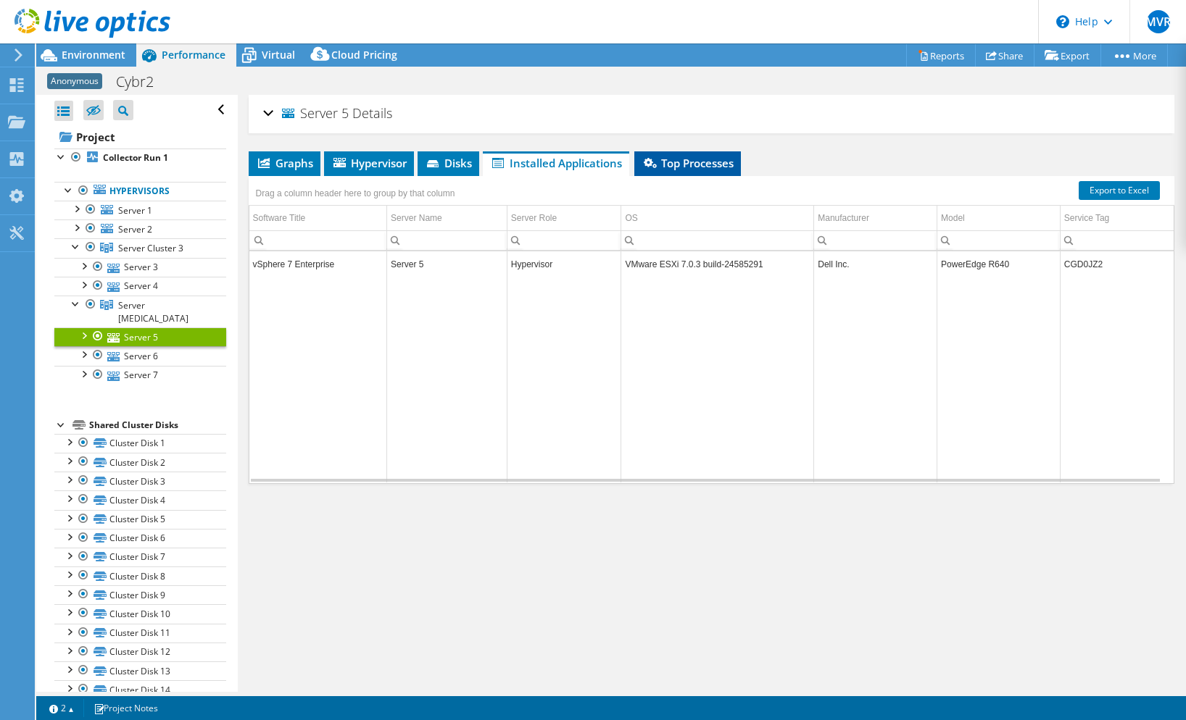
click at [661, 166] on span "Top Processes" at bounding box center [687, 163] width 92 height 14
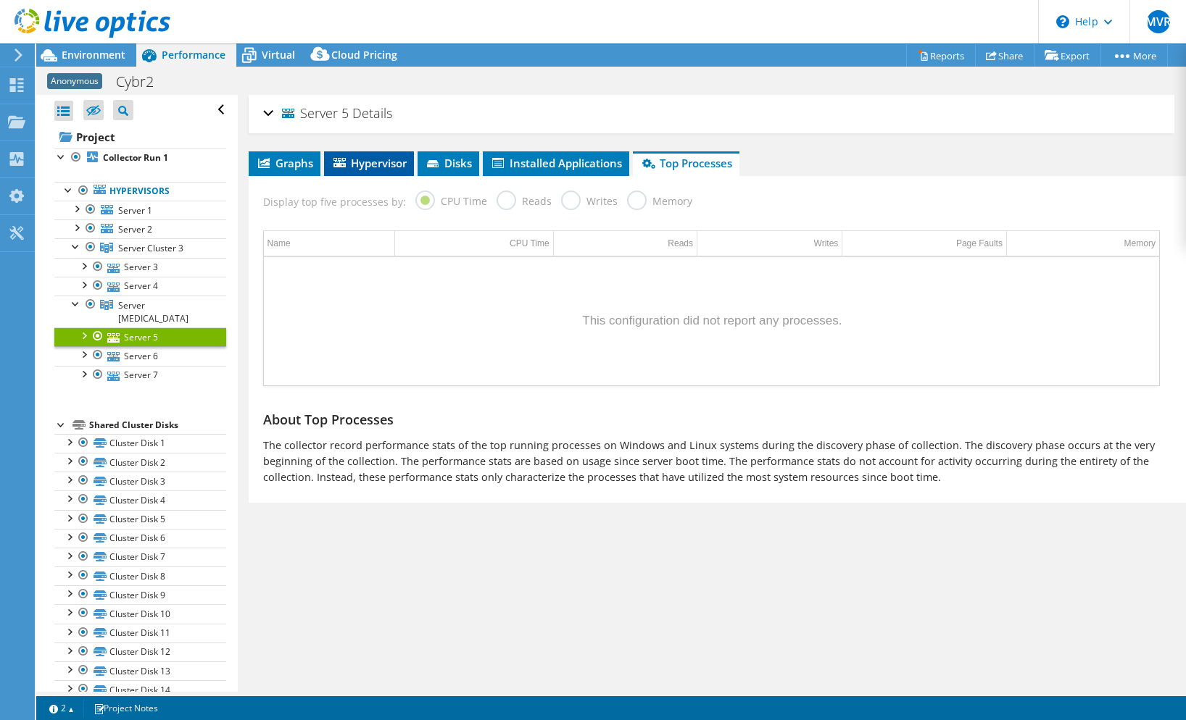
click at [380, 164] on span "Hypervisor" at bounding box center [368, 163] width 75 height 14
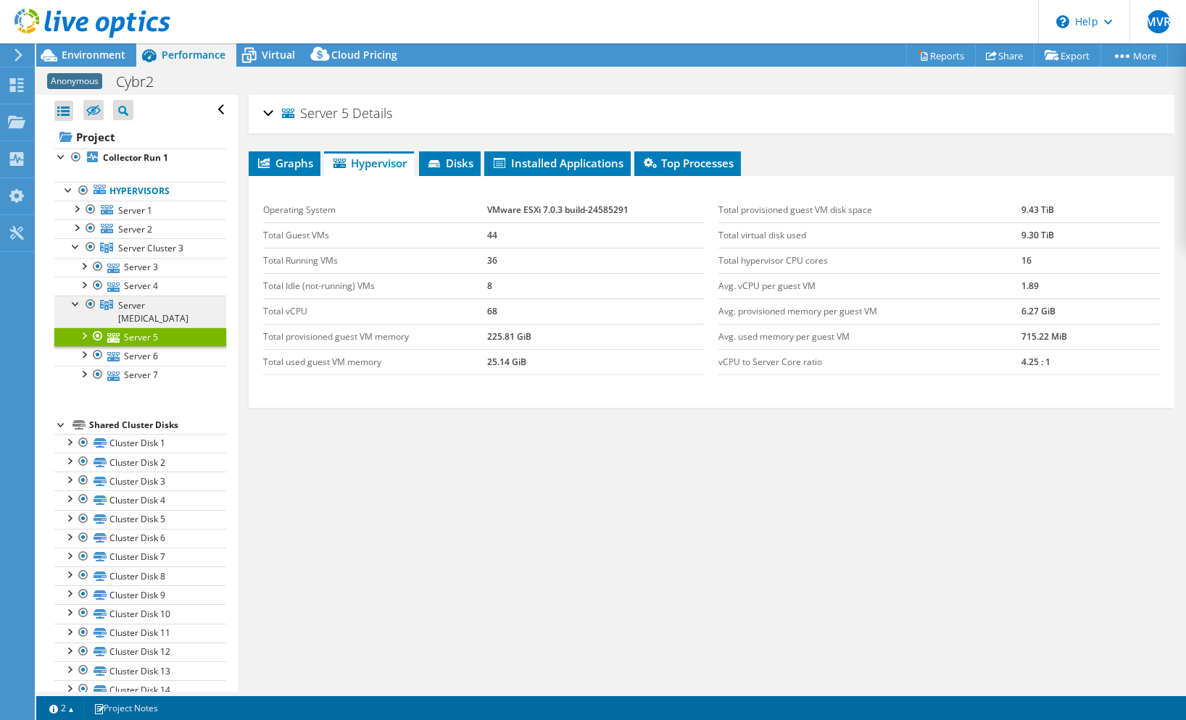
click at [170, 303] on span "Server Cluster 5" at bounding box center [153, 311] width 70 height 25
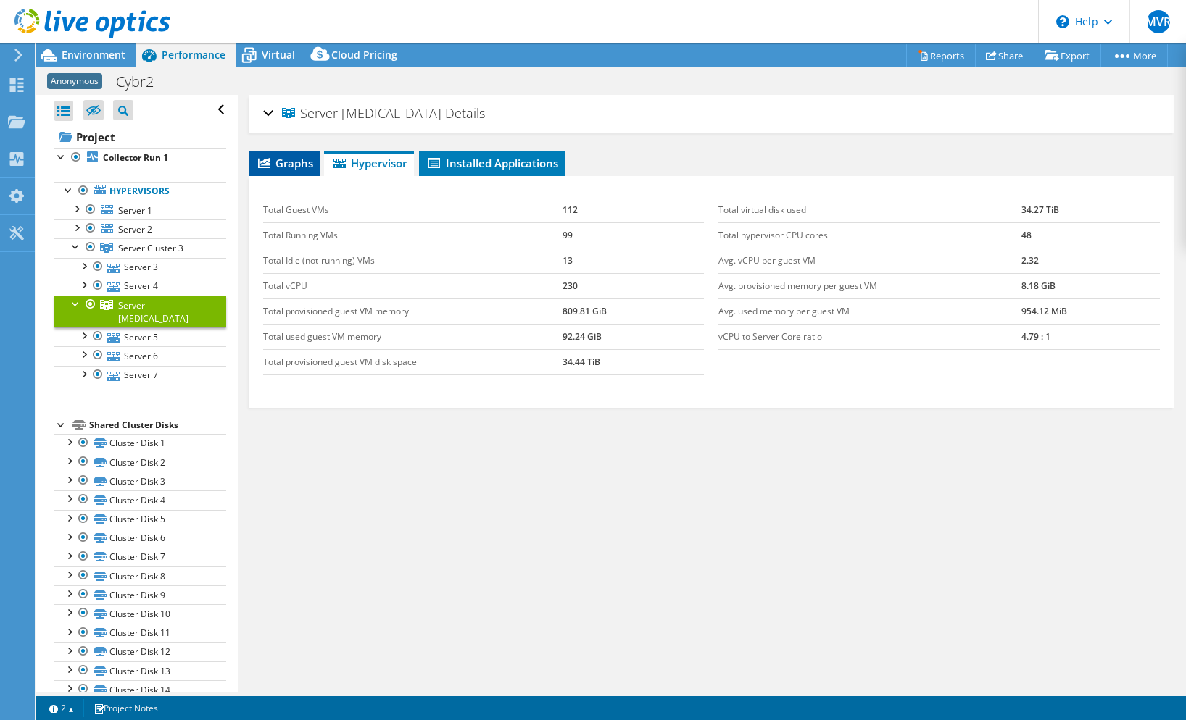
click at [287, 164] on span "Graphs" at bounding box center [284, 163] width 57 height 14
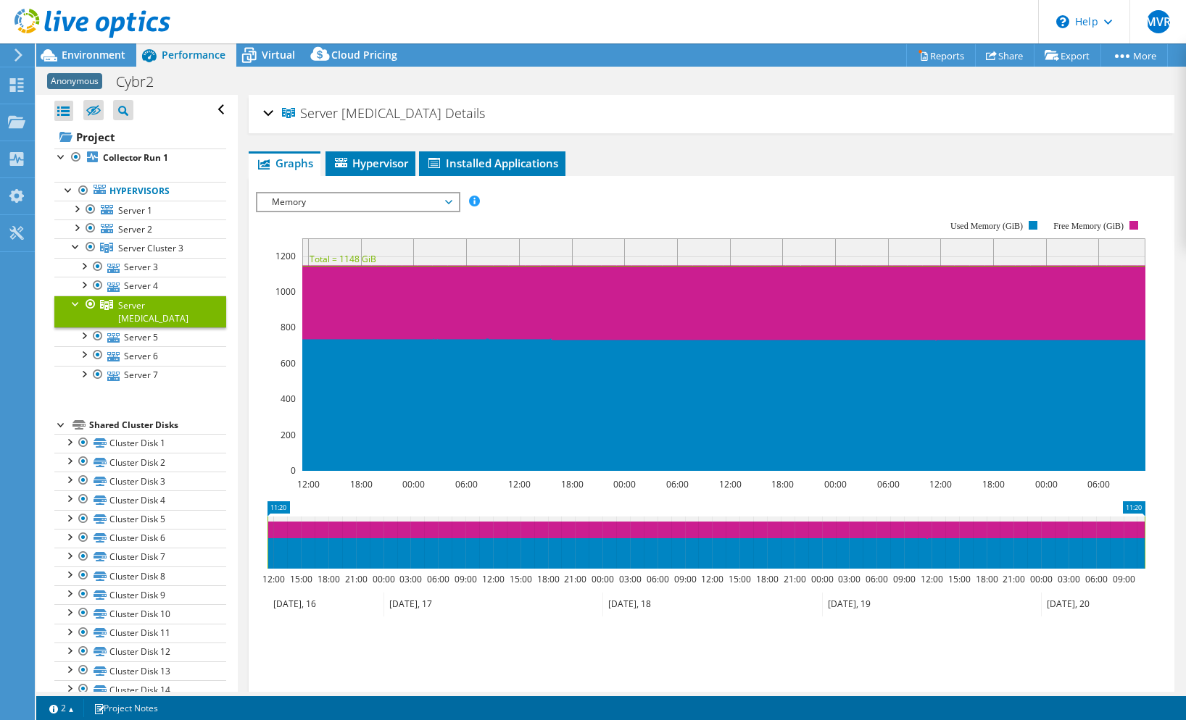
click at [321, 200] on span "Memory" at bounding box center [357, 201] width 186 height 17
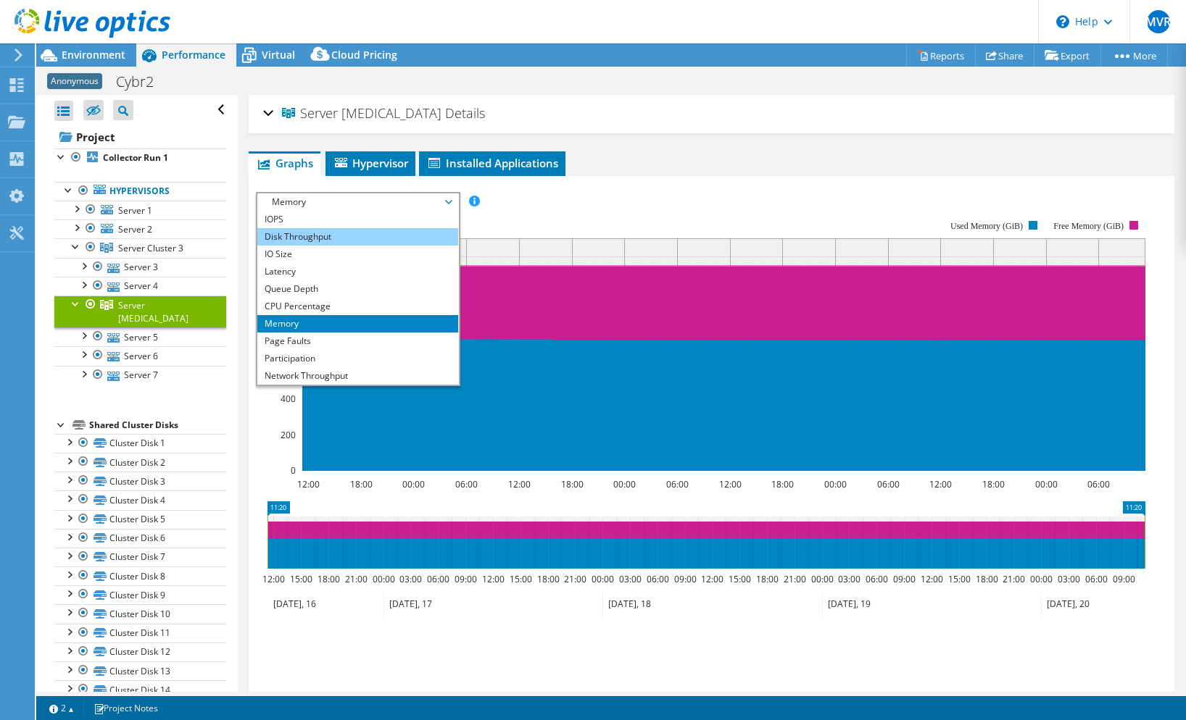
click at [328, 235] on li "Disk Throughput" at bounding box center [357, 236] width 201 height 17
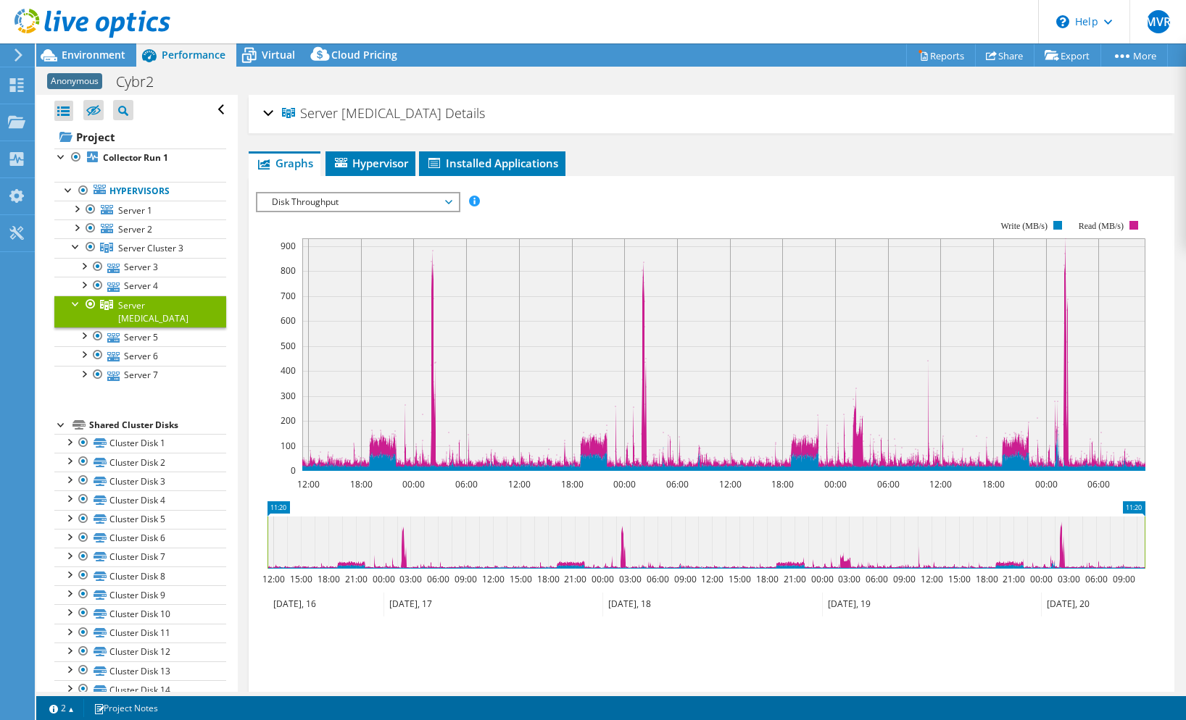
click at [481, 462] on rect at bounding box center [723, 354] width 843 height 233
drag, startPoint x: 270, startPoint y: 20, endPoint x: 327, endPoint y: 12, distance: 57.9
click at [270, 20] on header "MVR End User Magnus von Rosen magnus.von.rosen@proact.se Proact IT Sweden My Pr…" at bounding box center [593, 21] width 1186 height 43
click at [361, 159] on span "Hypervisor" at bounding box center [370, 163] width 75 height 14
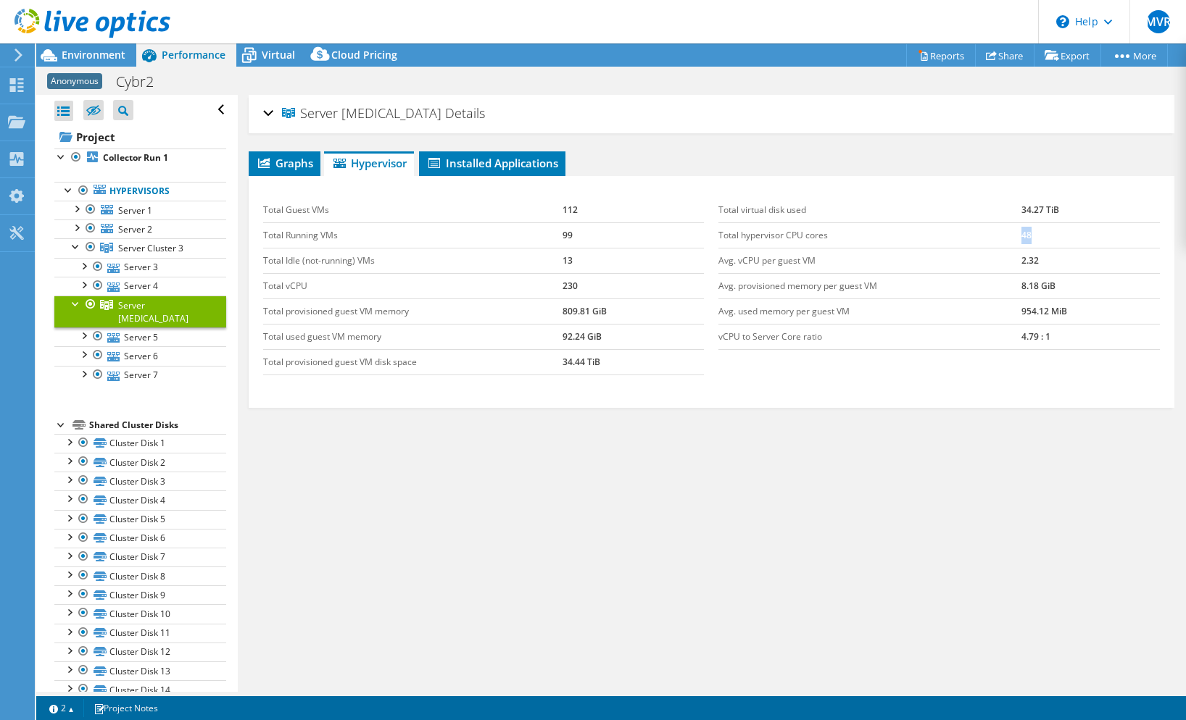
drag, startPoint x: 1031, startPoint y: 238, endPoint x: 1055, endPoint y: 238, distance: 23.9
click at [1055, 238] on tr "Total hypervisor CPU cores 48" at bounding box center [938, 234] width 441 height 25
click at [141, 328] on link "Server 5" at bounding box center [140, 337] width 172 height 19
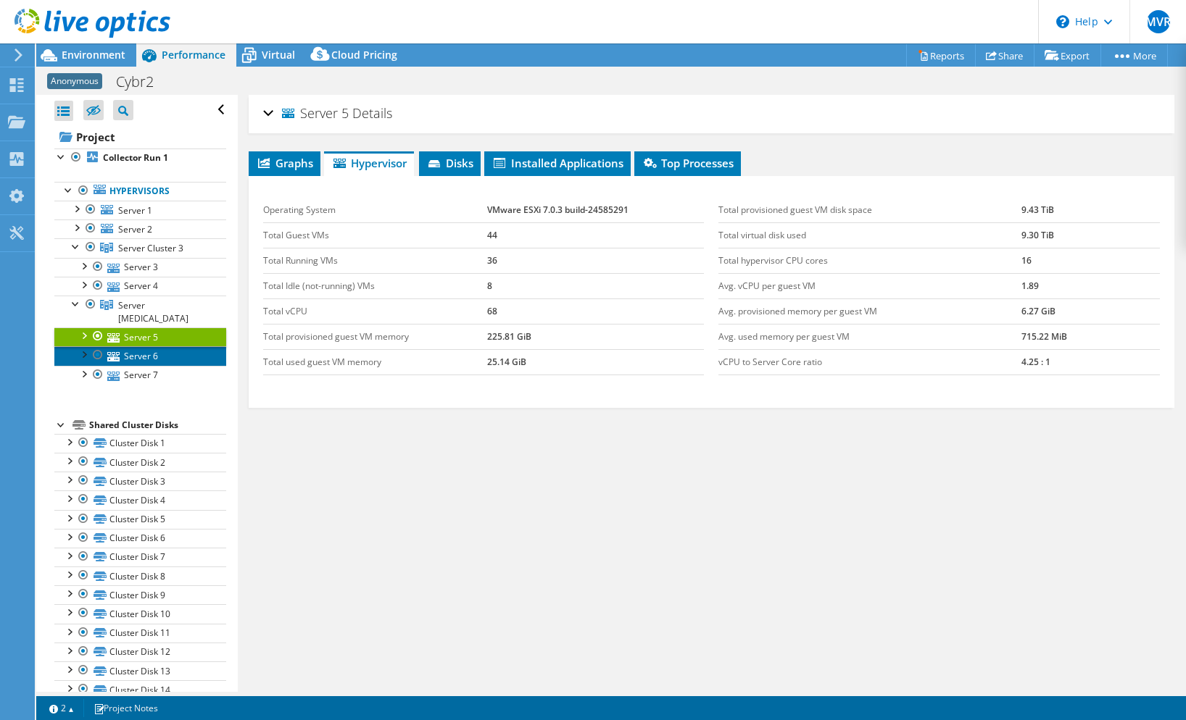
click at [142, 346] on link "Server 6" at bounding box center [140, 355] width 172 height 19
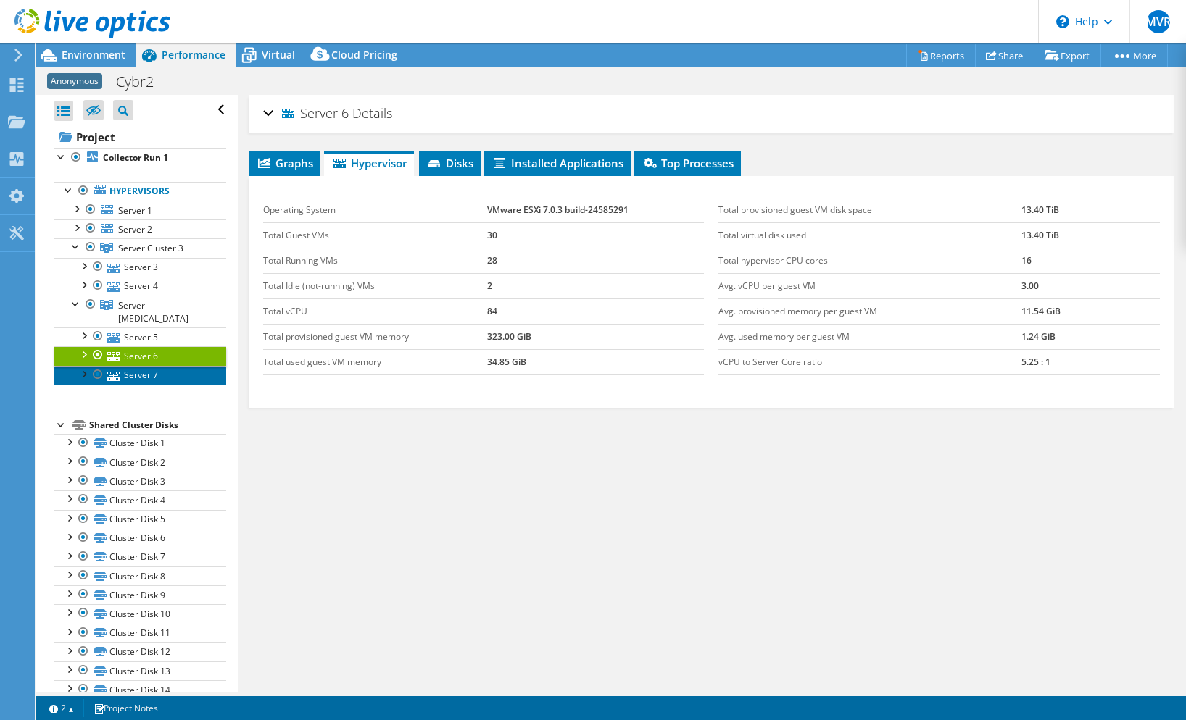
click at [141, 366] on link "Server 7" at bounding box center [140, 375] width 172 height 19
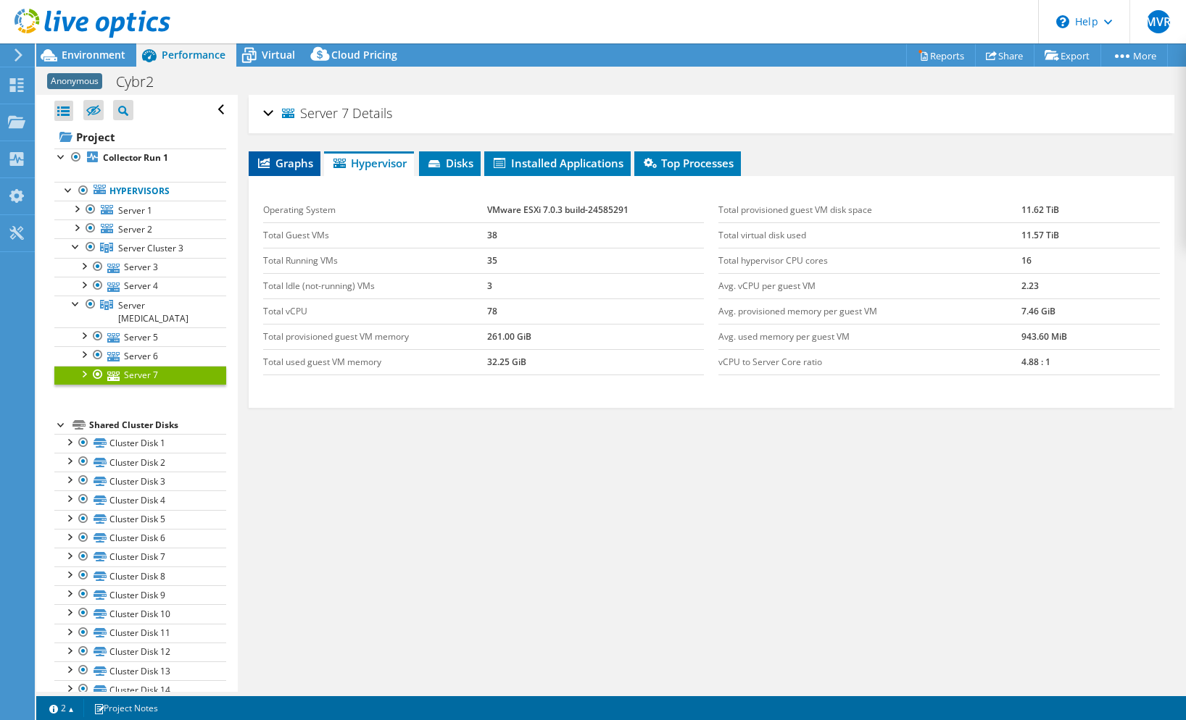
click at [299, 163] on span "Graphs" at bounding box center [284, 163] width 57 height 14
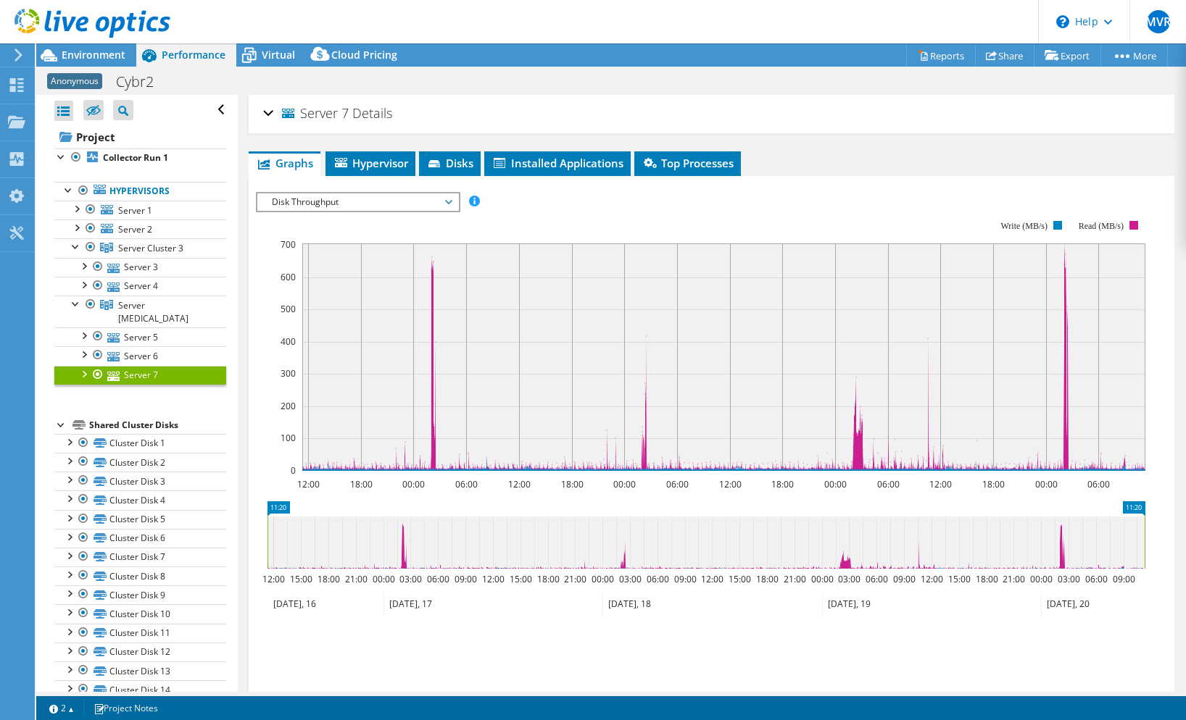
click at [362, 206] on span "Disk Throughput" at bounding box center [357, 201] width 186 height 17
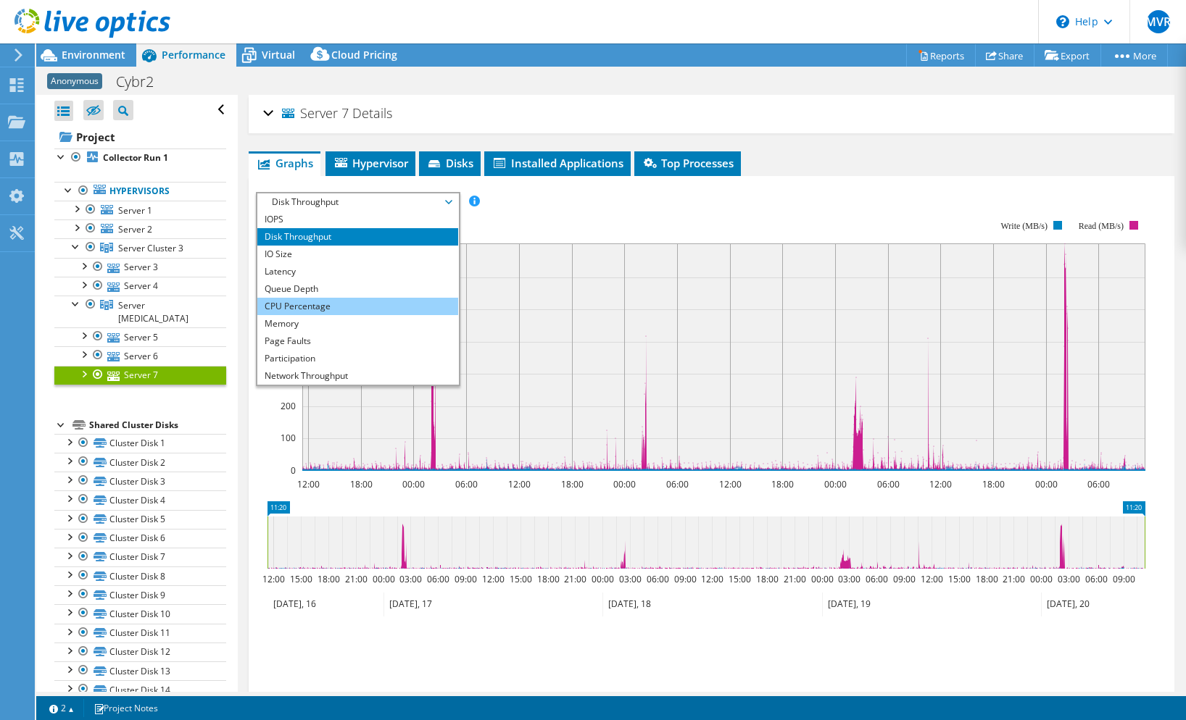
click at [328, 312] on li "CPU Percentage" at bounding box center [357, 306] width 201 height 17
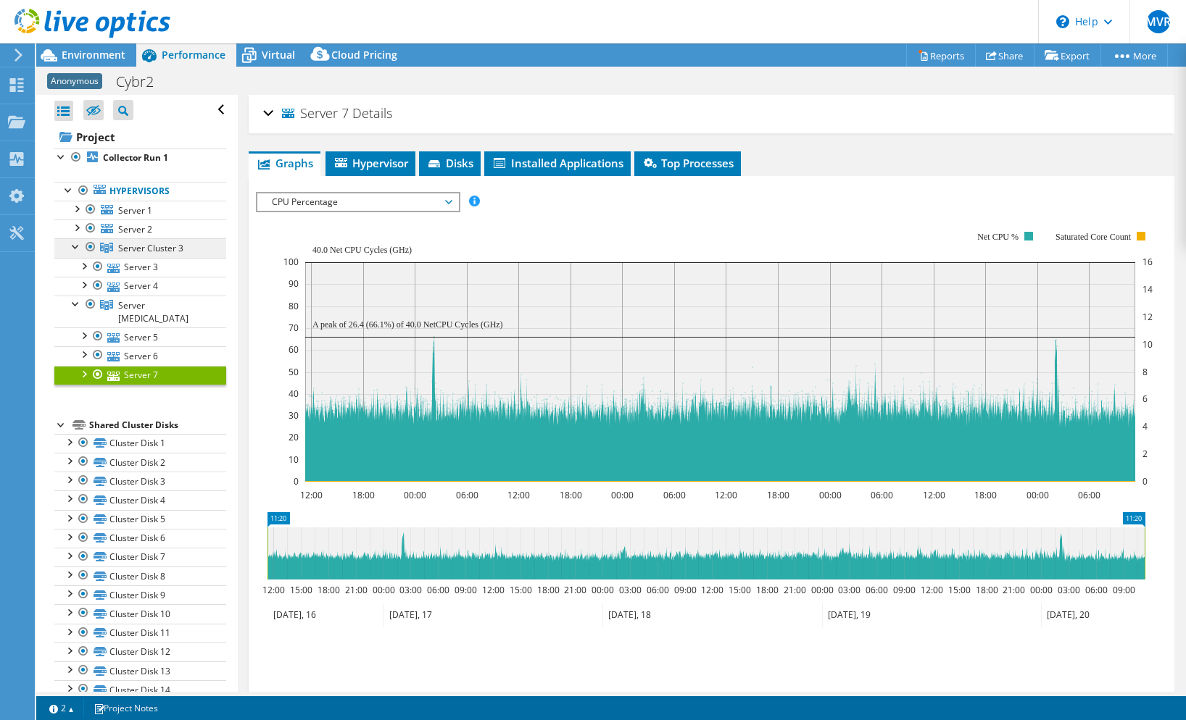
click at [138, 251] on span "Server Cluster 3" at bounding box center [150, 248] width 65 height 12
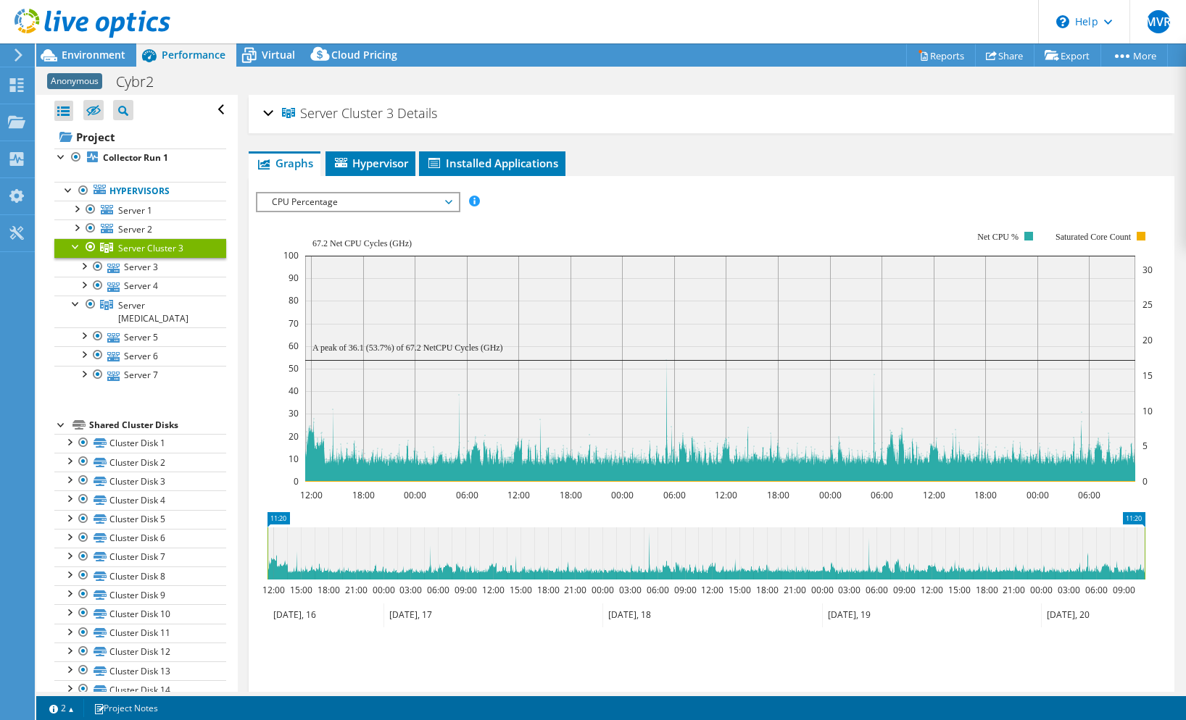
click at [355, 204] on span "CPU Percentage" at bounding box center [357, 201] width 186 height 17
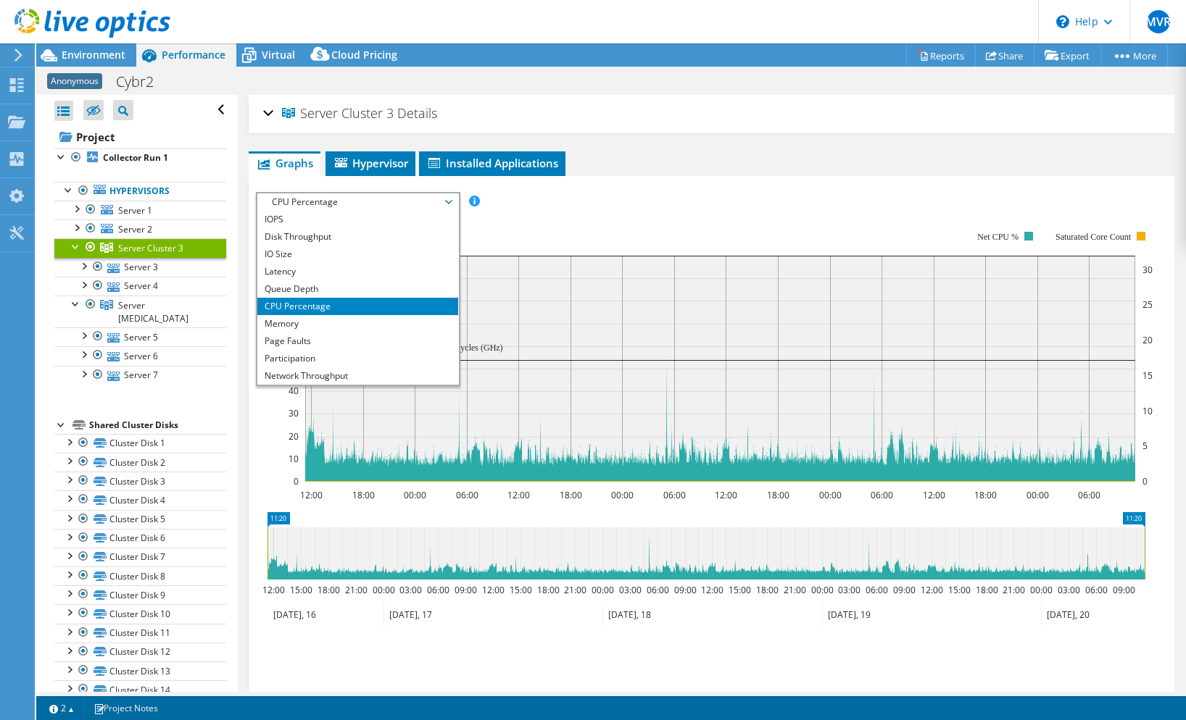
select select "USD"
click at [346, 328] on li "Memory" at bounding box center [357, 323] width 201 height 17
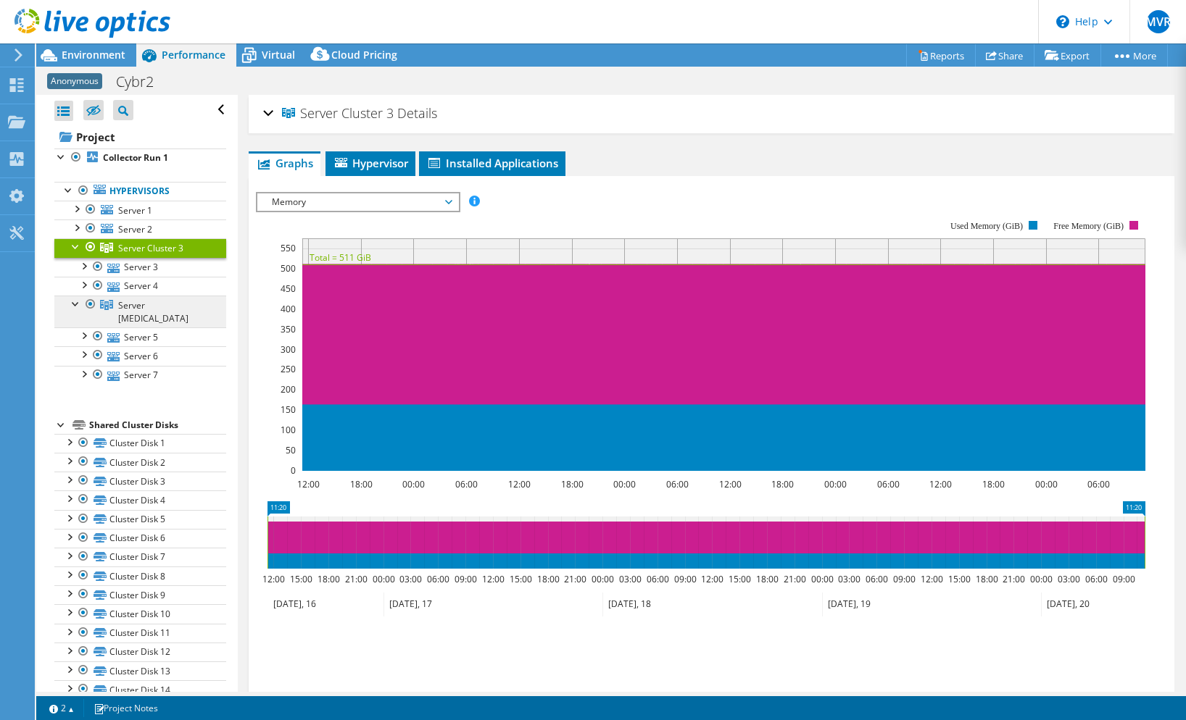
click at [172, 299] on span "Server Cluster 5" at bounding box center [153, 311] width 70 height 25
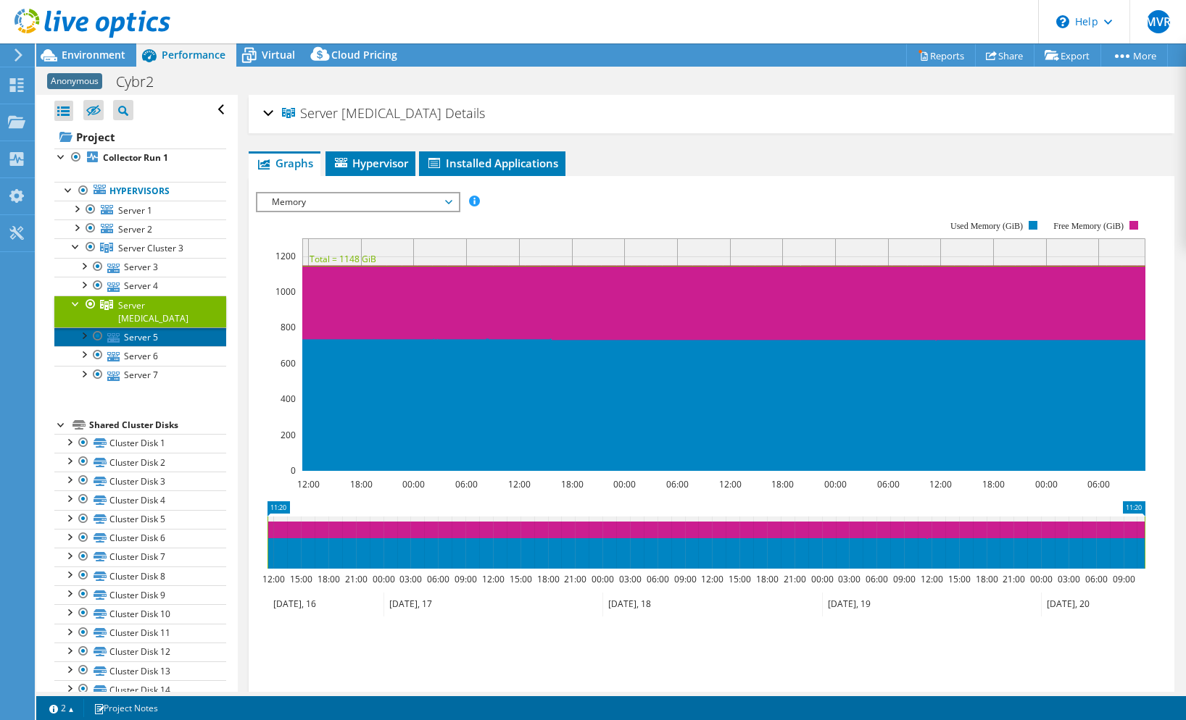
click at [148, 328] on link "Server 5" at bounding box center [140, 337] width 172 height 19
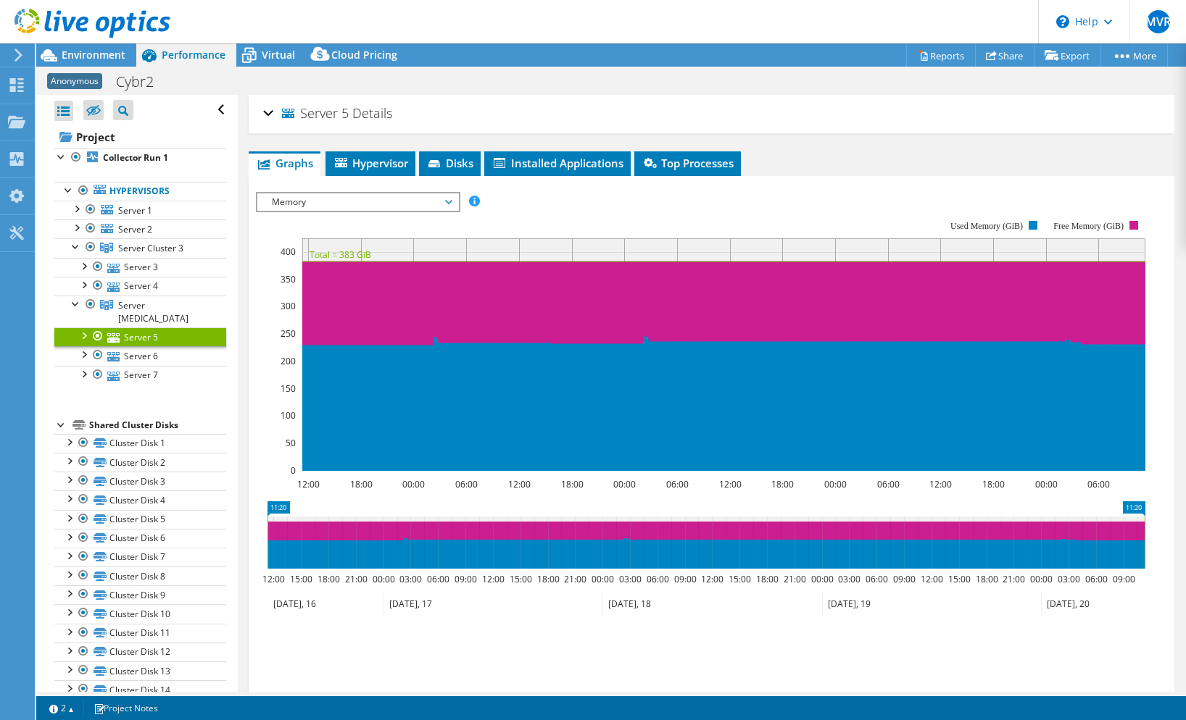
click at [233, 22] on header "MVR End User Magnus von Rosen magnus.von.rosen@proact.se Proact IT Sweden My Pr…" at bounding box center [593, 21] width 1186 height 43
click at [10, 50] on div at bounding box center [16, 55] width 16 height 13
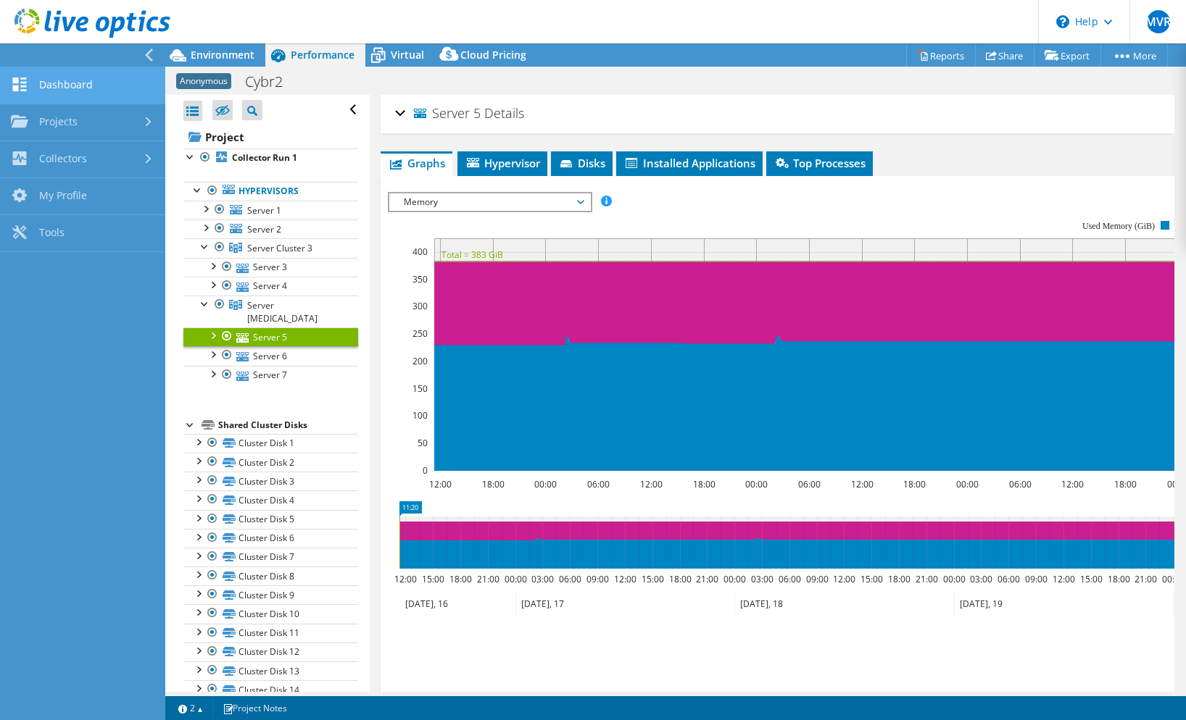
click at [56, 83] on link "Dashboard" at bounding box center [82, 85] width 165 height 37
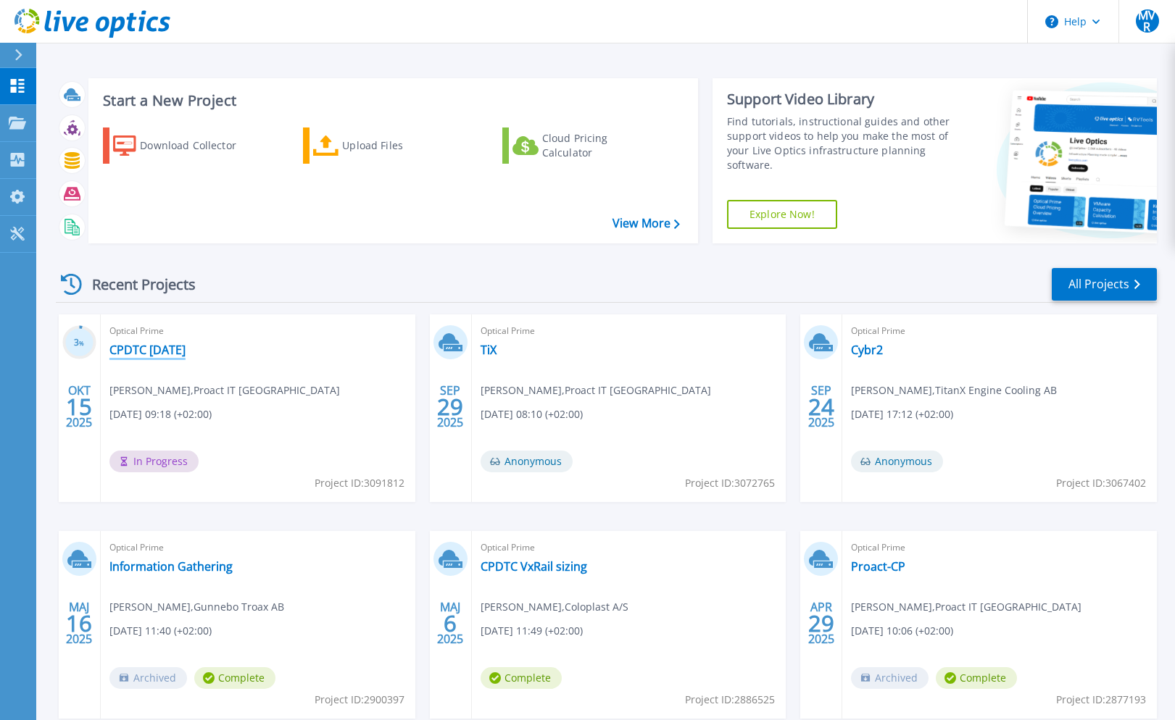
click at [177, 354] on link "CPDTC october 25" at bounding box center [147, 350] width 76 height 14
